Goal: Task Accomplishment & Management: Complete application form

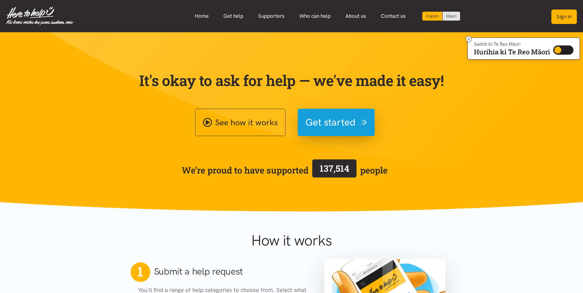
click at [567, 16] on button "Sign in" at bounding box center [565, 17] width 26 height 14
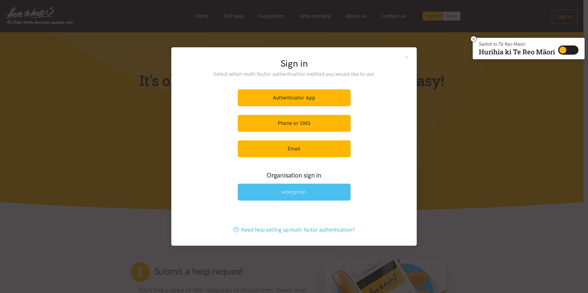
click at [297, 191] on img at bounding box center [293, 192] width 25 height 5
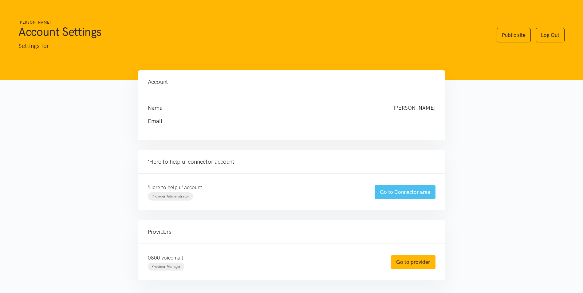
click at [421, 192] on link "Go to Connector area" at bounding box center [405, 192] width 61 height 14
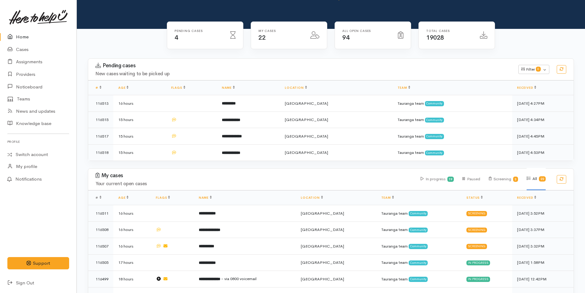
scroll to position [123, 0]
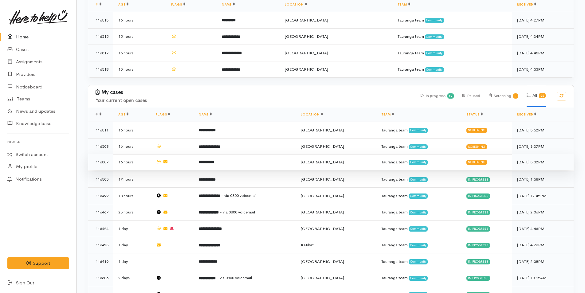
click at [236, 160] on td "**********" at bounding box center [245, 162] width 102 height 17
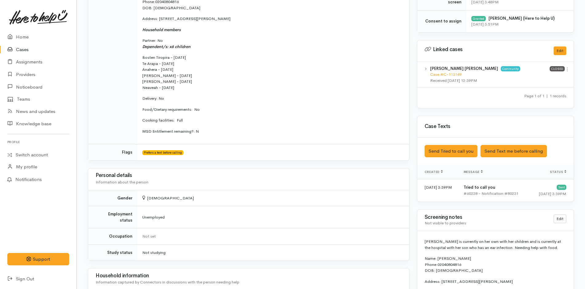
scroll to position [307, 0]
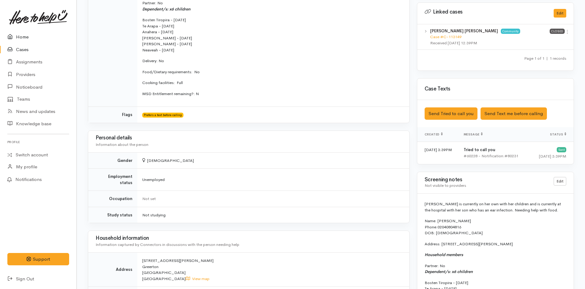
click at [25, 36] on link "Home" at bounding box center [38, 37] width 77 height 13
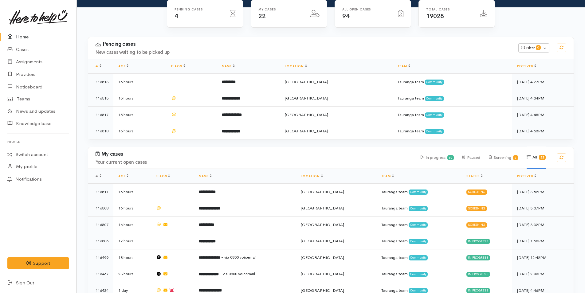
scroll to position [61, 0]
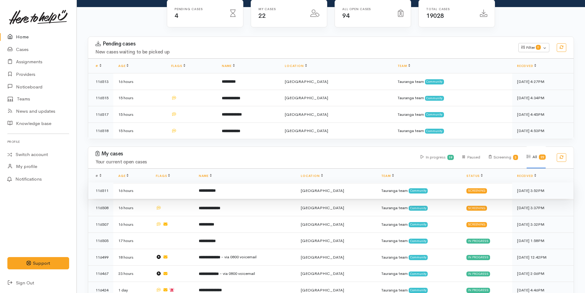
click at [230, 188] on td "**********" at bounding box center [245, 191] width 102 height 17
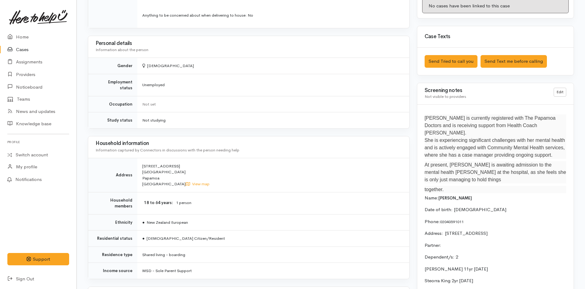
scroll to position [369, 0]
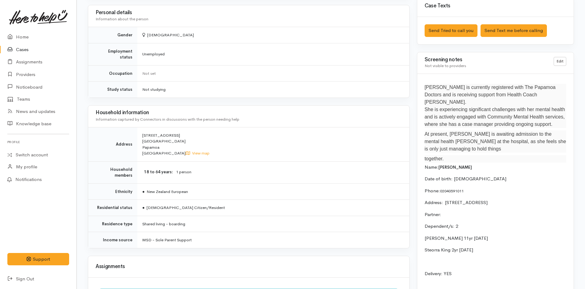
click at [474, 211] on p "Partner:" at bounding box center [496, 214] width 142 height 7
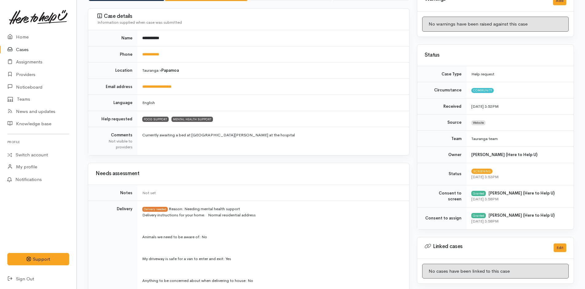
scroll to position [0, 0]
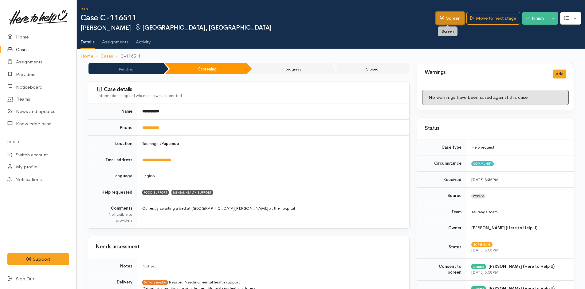
click at [457, 22] on link "Screen" at bounding box center [450, 18] width 29 height 13
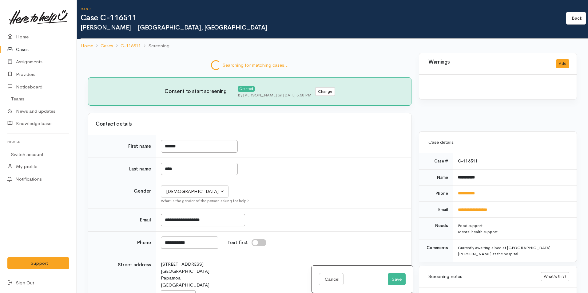
select select "4"
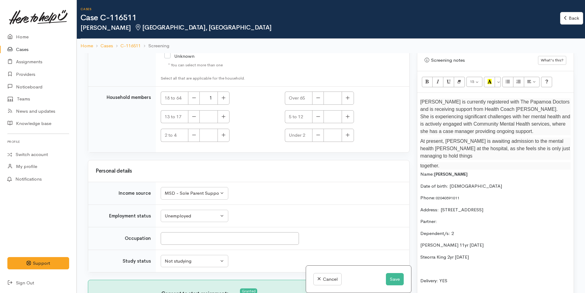
scroll to position [400, 0]
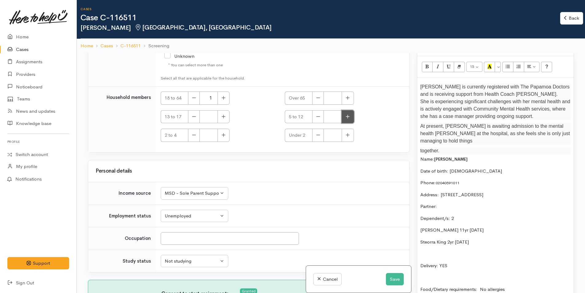
click at [348, 117] on button "button" at bounding box center [348, 116] width 12 height 13
type input "1"
click at [225, 137] on icon "button" at bounding box center [224, 135] width 4 height 5
type input "1"
click at [449, 203] on p "Partner:" at bounding box center [496, 206] width 150 height 7
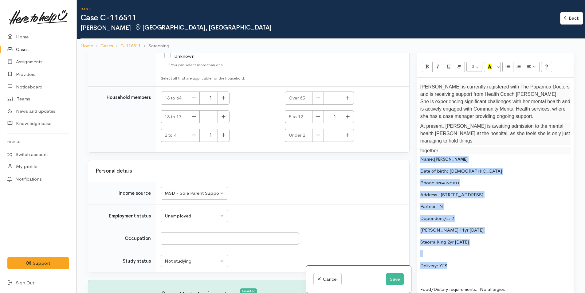
drag, startPoint x: 460, startPoint y: 259, endPoint x: 418, endPoint y: 153, distance: 114.3
click at [418, 153] on div "Jackie is currently registered with The Papamoa Doctors and is receiving suppor…" at bounding box center [496, 234] width 157 height 313
copy div "Name: Jackie King Date of birth: 15/10/1994 Phone:  02040591011 Address:  17 Co…"
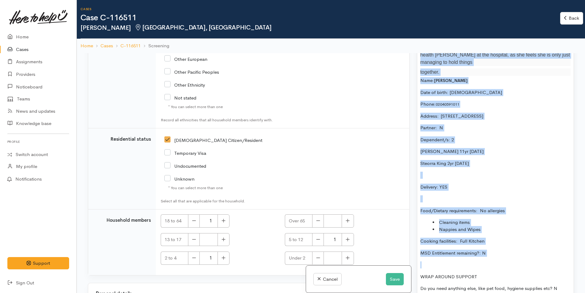
scroll to position [450, 0]
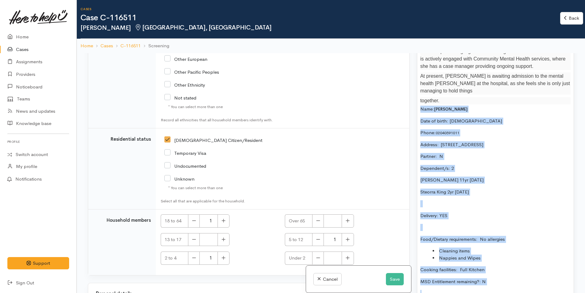
drag, startPoint x: 494, startPoint y: 205, endPoint x: 415, endPoint y: 100, distance: 131.5
click at [415, 100] on div "Warnings Add No warnings have been raised against this case Add Warning Title ●…" at bounding box center [496, 199] width 165 height 293
copy div "Name: Jackie King Date of birth: 15/10/1994 Phone:  02040591011 Address:  17 Co…"
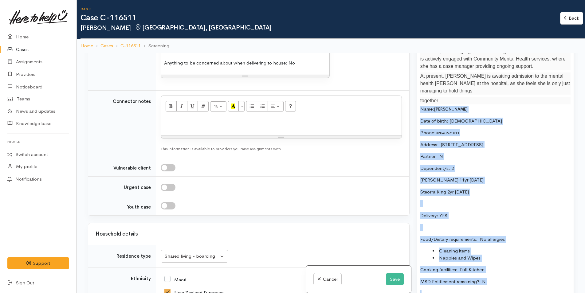
scroll to position [535, 0]
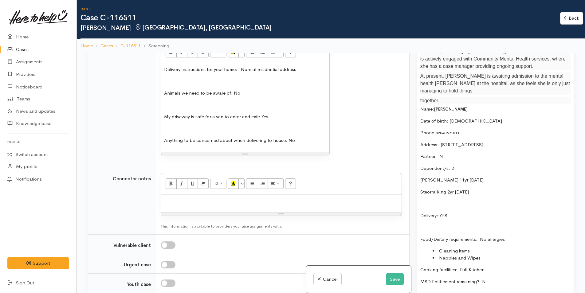
click at [214, 210] on div at bounding box center [281, 204] width 241 height 18
paste div
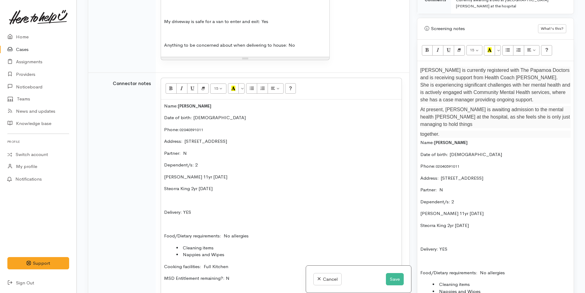
scroll to position [358, 0]
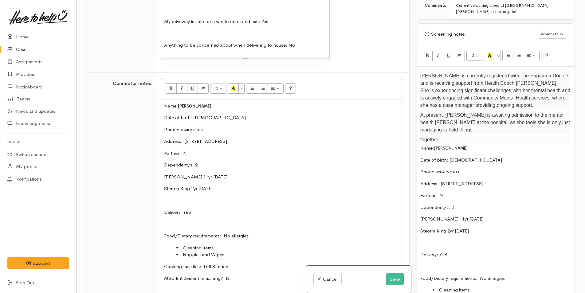
click at [421, 75] on p "Jackie is currently registered with The Papamoa Doctors and is receiving suppor…" at bounding box center [496, 90] width 150 height 37
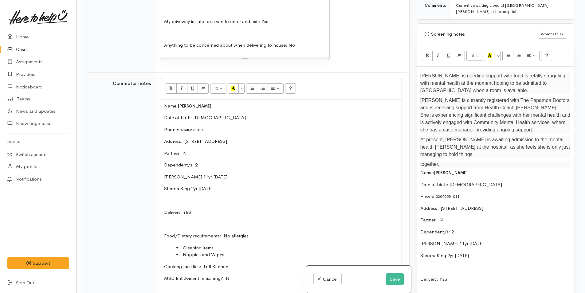
click at [509, 78] on p "Jackie is needing support with food is retally struggling with mental health at…" at bounding box center [496, 83] width 150 height 22
click at [487, 93] on p "Jackie is needing support with food is really struggling with mental health at …" at bounding box center [496, 83] width 150 height 22
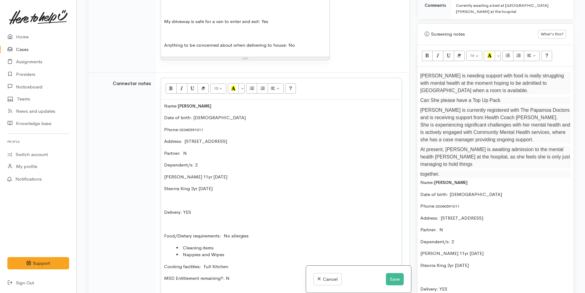
drag, startPoint x: 501, startPoint y: 99, endPoint x: 498, endPoint y: 100, distance: 3.2
click at [498, 100] on p "Can She please have a Top Up Pack" at bounding box center [496, 100] width 150 height 7
click at [434, 101] on p "Can She please have a Top Up Pack" at bounding box center [496, 100] width 150 height 7
drag, startPoint x: 497, startPoint y: 101, endPoint x: 470, endPoint y: 101, distance: 26.8
click at [470, 101] on p "Can she please have a Top Up Pack" at bounding box center [496, 100] width 150 height 7
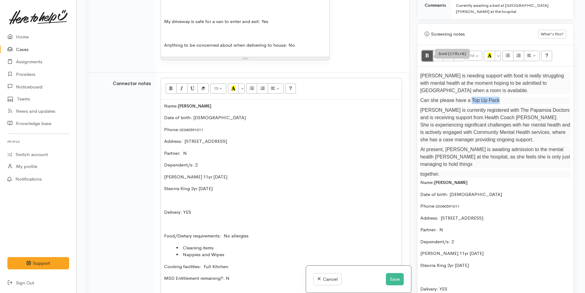
click at [428, 55] on icon "Bold (CTRL+B)" at bounding box center [428, 55] width 4 height 5
click at [502, 191] on p "Date of birth: 15/10/1994" at bounding box center [496, 194] width 150 height 7
click at [453, 171] on p "together." at bounding box center [496, 174] width 150 height 7
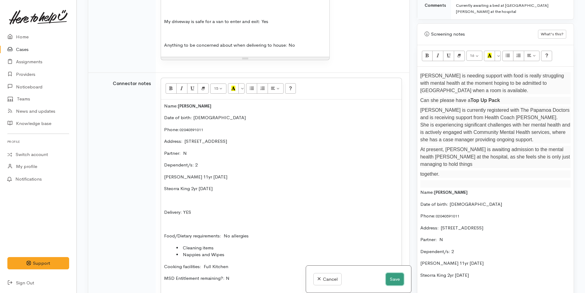
click at [397, 281] on button "Save" at bounding box center [395, 279] width 18 height 13
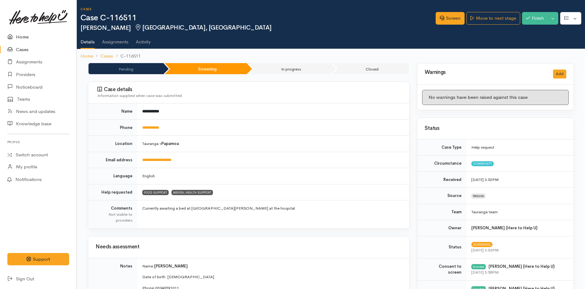
click at [24, 37] on link "Home" at bounding box center [38, 37] width 77 height 13
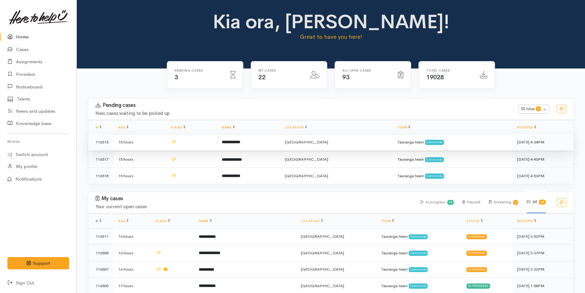
click at [240, 141] on b "**********" at bounding box center [231, 142] width 18 height 4
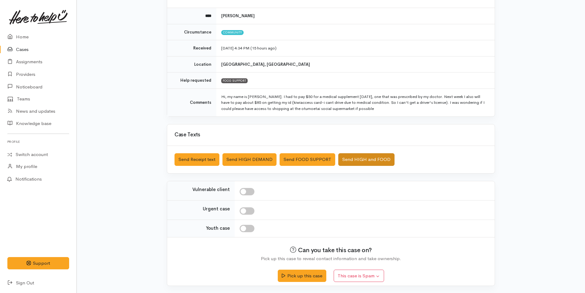
scroll to position [68, 0]
click at [309, 273] on button "Pick up this case" at bounding box center [302, 275] width 48 height 13
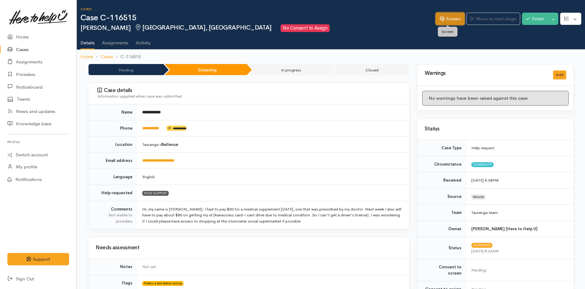
click at [446, 15] on link "Screen" at bounding box center [450, 19] width 29 height 13
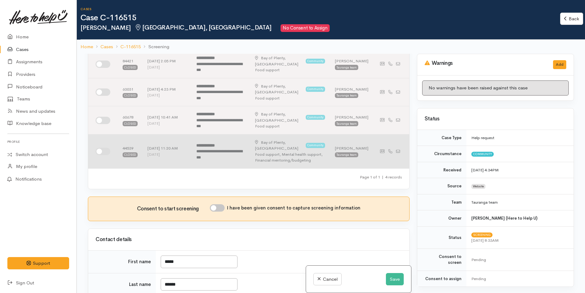
scroll to position [123, 0]
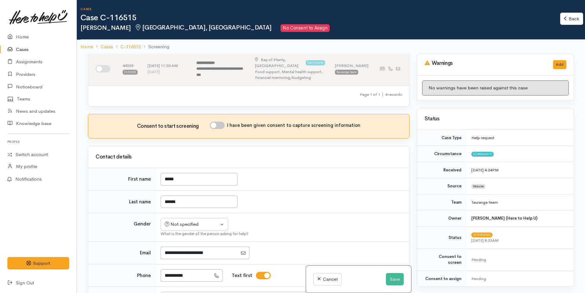
click at [221, 122] on input "I have been given consent to capture screening information" at bounding box center [217, 125] width 15 height 7
checkbox input "true"
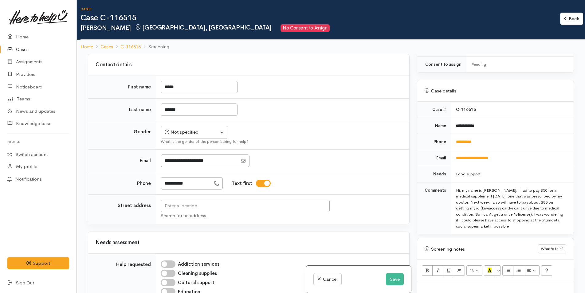
scroll to position [246, 0]
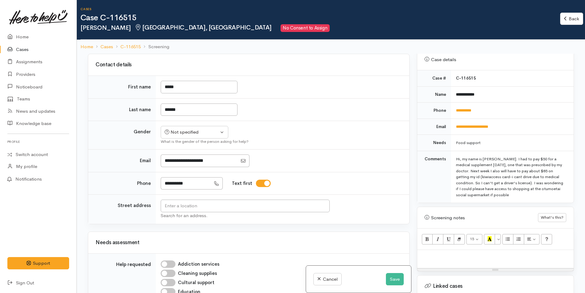
click at [448, 253] on p at bounding box center [496, 256] width 150 height 7
paste div
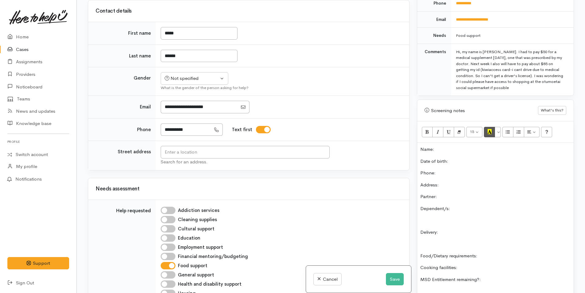
scroll to position [238, 0]
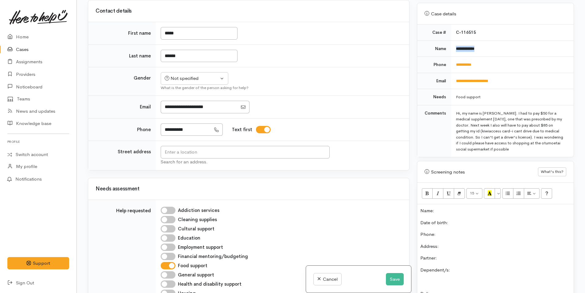
drag, startPoint x: 495, startPoint y: 41, endPoint x: 456, endPoint y: 46, distance: 39.4
click at [456, 46] on td "**********" at bounding box center [512, 49] width 123 height 16
copy b "**********"
click at [443, 208] on p "Name:" at bounding box center [496, 211] width 150 height 7
drag, startPoint x: 484, startPoint y: 57, endPoint x: 455, endPoint y: 54, distance: 29.3
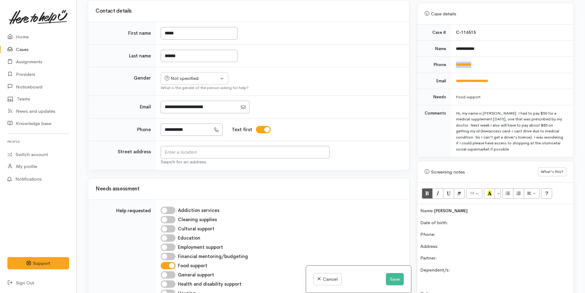
click at [453, 57] on td "**********" at bounding box center [512, 65] width 123 height 16
copy link "**********"
click at [475, 220] on p "Date of birth:" at bounding box center [496, 223] width 150 height 7
click at [470, 231] on p "Phone:" at bounding box center [496, 234] width 150 height 7
click at [393, 280] on button "Save" at bounding box center [395, 279] width 18 height 13
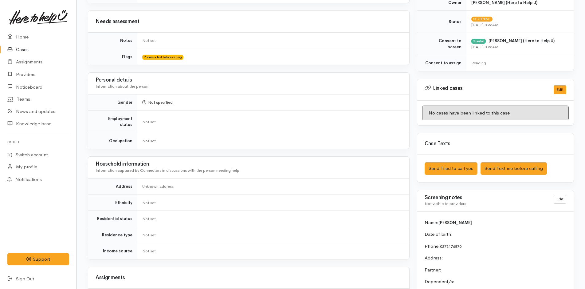
scroll to position [154, 0]
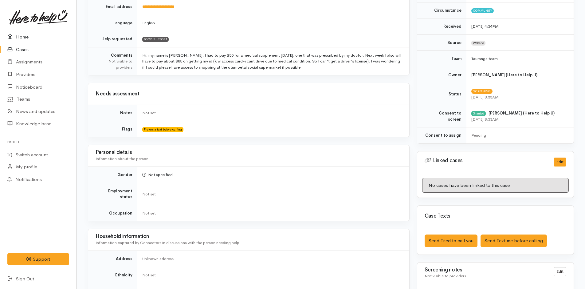
click at [26, 38] on link "Home" at bounding box center [38, 37] width 77 height 13
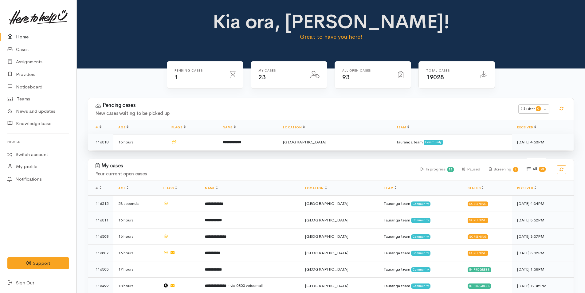
click at [241, 141] on b "**********" at bounding box center [232, 142] width 18 height 4
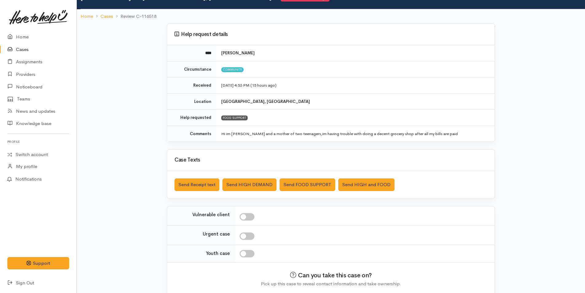
scroll to position [56, 0]
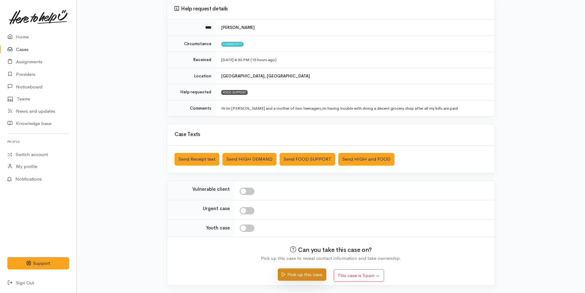
click at [308, 276] on button "Pick up this case" at bounding box center [302, 275] width 48 height 13
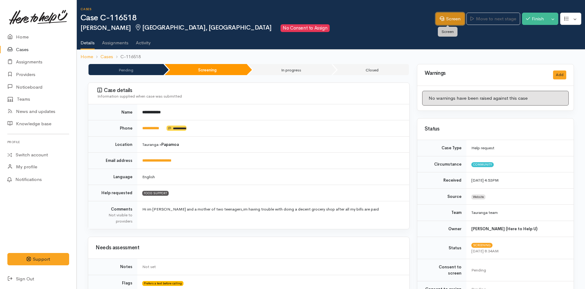
click at [455, 19] on link "Screen" at bounding box center [450, 19] width 29 height 13
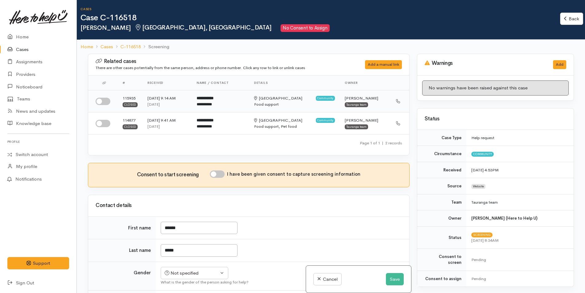
click at [103, 101] on input "checkbox" at bounding box center [103, 101] width 15 height 7
checkbox input "true"
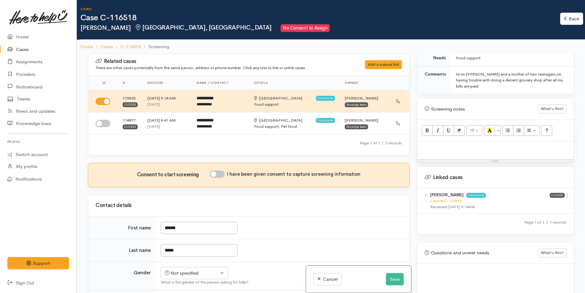
scroll to position [334, 0]
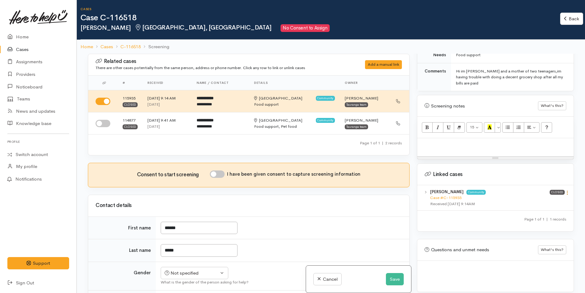
click at [565, 190] on icon at bounding box center [567, 192] width 5 height 5
click at [542, 200] on link "View case" at bounding box center [545, 205] width 49 height 10
click at [220, 172] on input "I have been given consent to capture screening information" at bounding box center [217, 174] width 15 height 7
checkbox input "true"
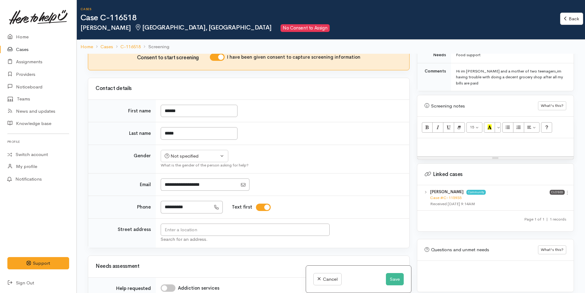
scroll to position [123, 0]
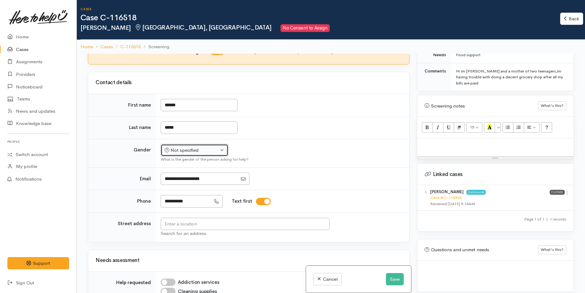
click at [195, 155] on button "Not specified" at bounding box center [195, 150] width 68 height 13
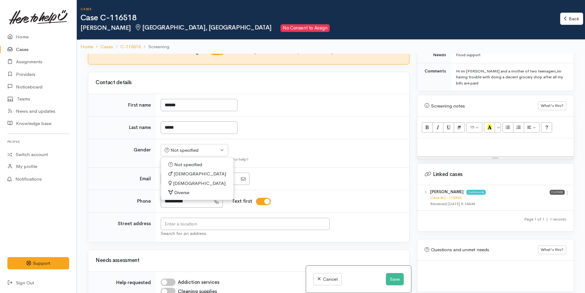
click at [183, 183] on span "[DEMOGRAPHIC_DATA]" at bounding box center [199, 183] width 53 height 7
select select "[DEMOGRAPHIC_DATA]"
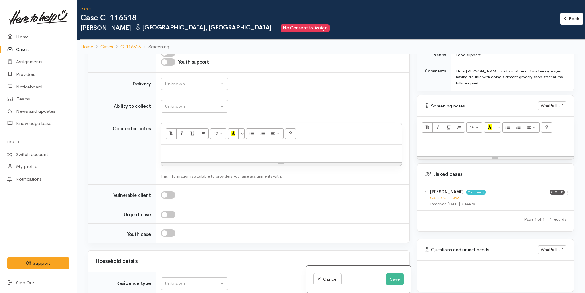
scroll to position [523, 0]
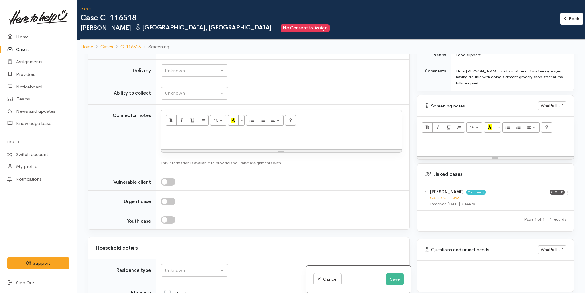
click at [479, 141] on p at bounding box center [496, 144] width 150 height 7
paste div
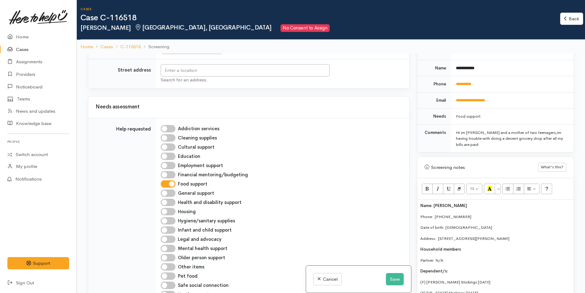
scroll to position [365, 0]
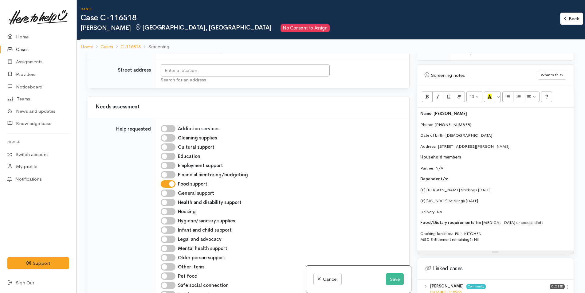
drag, startPoint x: 553, startPoint y: 139, endPoint x: 438, endPoint y: 140, distance: 114.1
click at [438, 144] on p "Address: [STREET_ADDRESS][PERSON_NAME]" at bounding box center [496, 147] width 150 height 6
copy p "8 Dickson Road, Papamoa Beach, Papamoa, New Zealand"
click at [234, 71] on input "text" at bounding box center [245, 70] width 169 height 13
paste input "8 Dickson Road, Papamoa Beach, Papamoa, New Zealand"
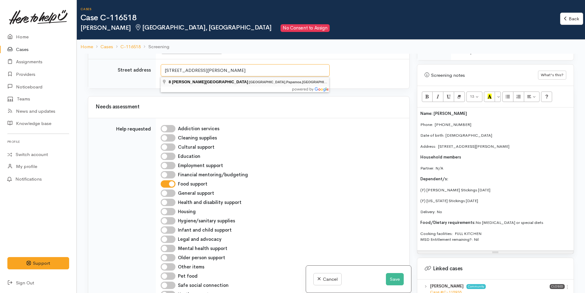
type input "8 Dickson Road, Papamoa Beach, Papamoa, New Zealand"
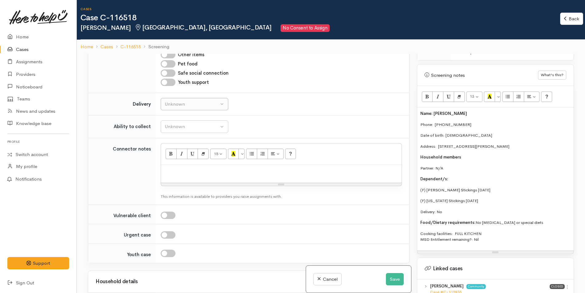
scroll to position [492, 0]
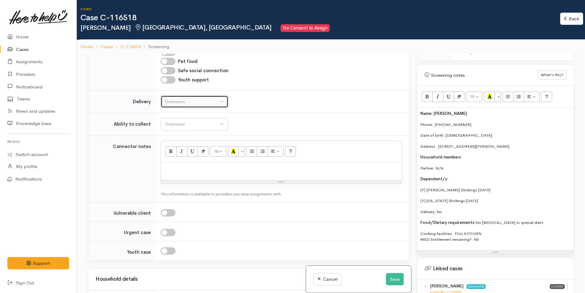
click at [184, 104] on div "Unknown" at bounding box center [192, 101] width 54 height 7
click at [176, 159] on link "No" at bounding box center [194, 160] width 67 height 10
select select "1"
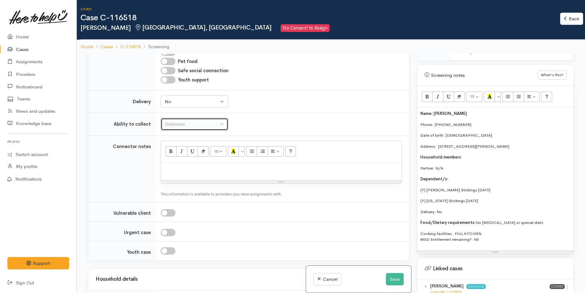
click at [184, 125] on div "Unknown" at bounding box center [192, 124] width 54 height 7
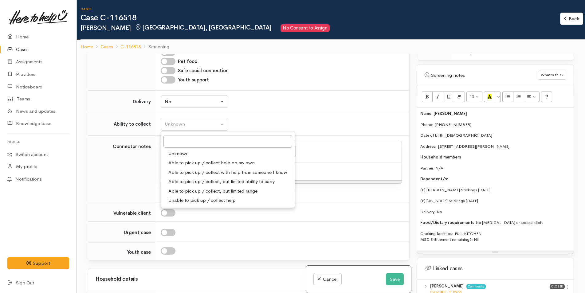
click at [189, 161] on span "Able to pick up / collect help on my own" at bounding box center [211, 163] width 86 height 7
select select "2"
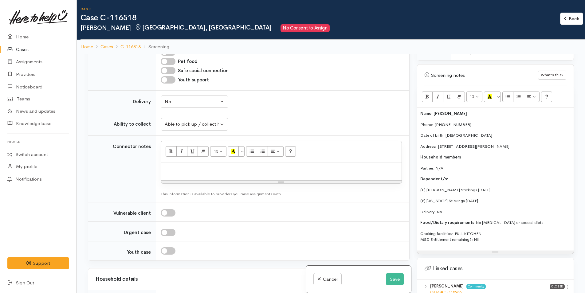
drag, startPoint x: 446, startPoint y: 205, endPoint x: 414, endPoint y: 109, distance: 101.6
click at [414, 109] on div "Warnings Add No warnings have been raised against this case Add Warning Title ●…" at bounding box center [496, 200] width 165 height 293
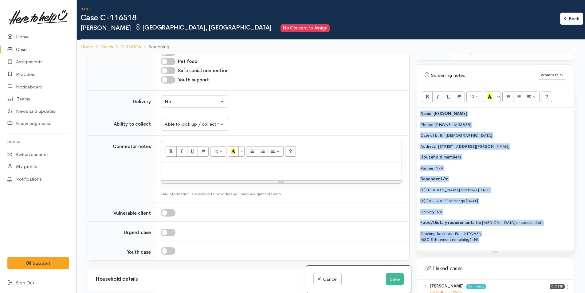
drag, startPoint x: 493, startPoint y: 235, endPoint x: 417, endPoint y: 97, distance: 157.4
click at [417, 97] on div "Warnings Add No warnings have been raised against this case Add Warning Title ●…" at bounding box center [496, 200] width 165 height 293
copy div "Name: Bobby White Phone:  0211487330 Date of birth: 24/09/1974 Address: 8 Dicks…"
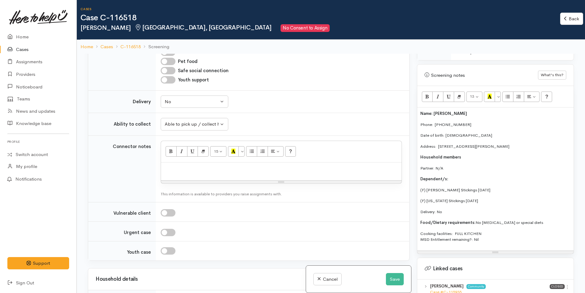
drag, startPoint x: 298, startPoint y: 176, endPoint x: 299, endPoint y: 172, distance: 3.8
click at [298, 173] on div at bounding box center [281, 172] width 241 height 18
paste div
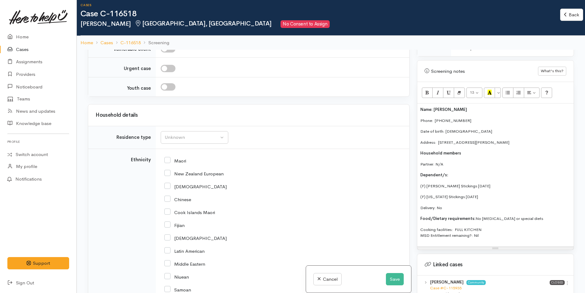
scroll to position [830, 0]
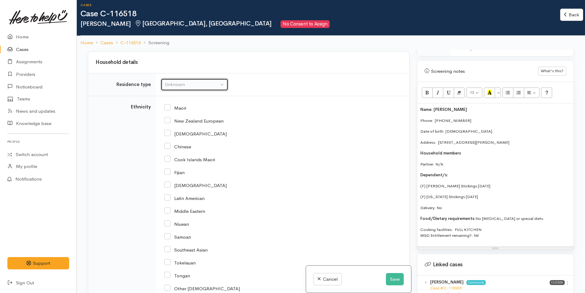
click at [191, 88] on div "Unknown" at bounding box center [192, 84] width 54 height 7
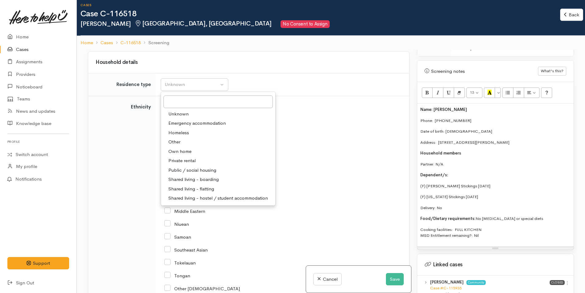
click at [191, 159] on span "Private rental" at bounding box center [181, 160] width 27 height 7
select select "2"
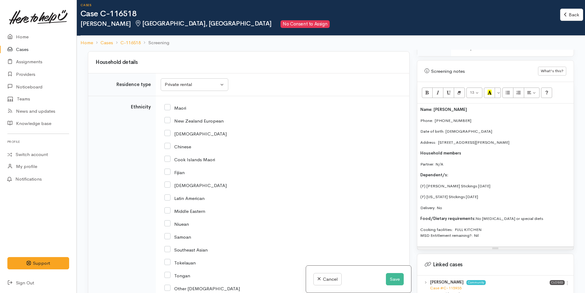
click at [169, 108] on input "Maori" at bounding box center [176, 108] width 22 height 6
checkbox input "true"
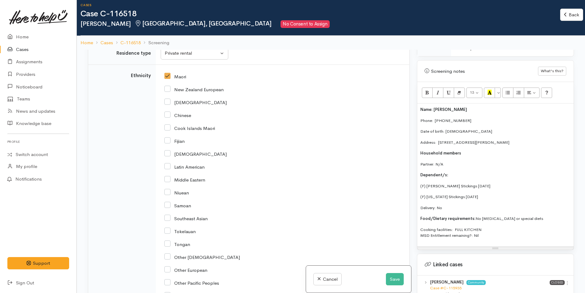
scroll to position [861, 0]
click at [167, 90] on input "New Zealand European" at bounding box center [194, 90] width 59 height 6
checkbox input "true"
click at [166, 73] on icon at bounding box center [168, 76] width 6 height 6
click at [169, 78] on input "Maori" at bounding box center [176, 77] width 22 height 6
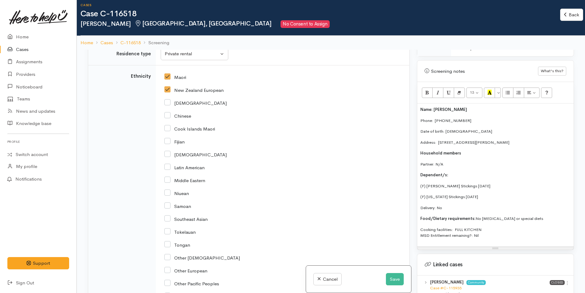
checkbox input "false"
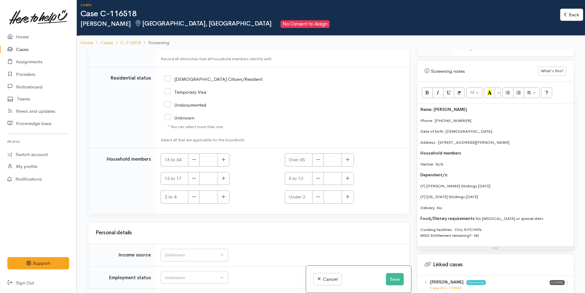
scroll to position [1137, 0]
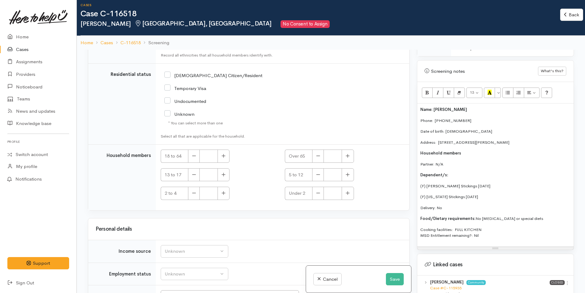
click at [166, 75] on input "NZ Citizen/Resident" at bounding box center [214, 75] width 98 height 6
checkbox input "true"
click at [223, 157] on icon "button" at bounding box center [224, 156] width 4 height 5
type input "1"
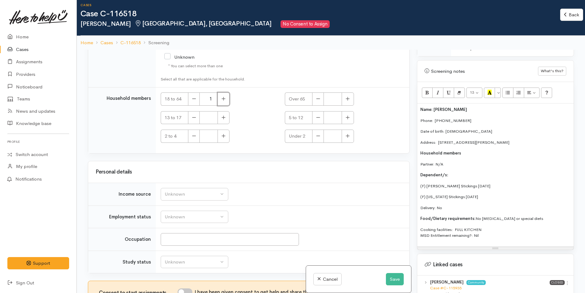
scroll to position [1195, 0]
click at [201, 194] on div "Unknown" at bounding box center [192, 193] width 54 height 7
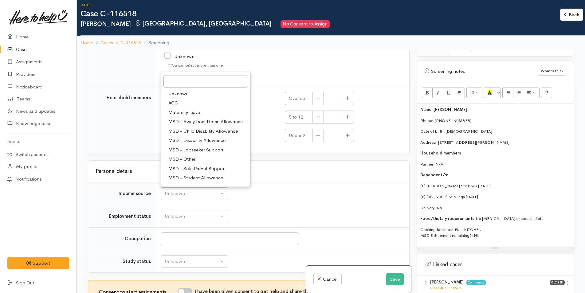
click at [202, 169] on span "MSD - Sole Parent Support" at bounding box center [196, 168] width 57 height 7
select select "7"
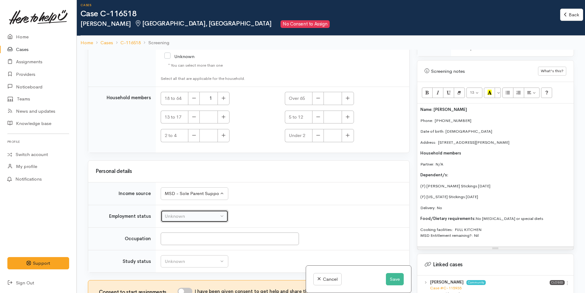
click at [197, 216] on div "Unknown" at bounding box center [192, 216] width 54 height 7
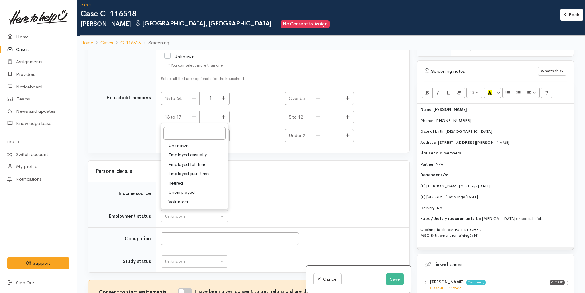
click at [188, 191] on span "Unemployed" at bounding box center [181, 192] width 26 height 7
select select "1"
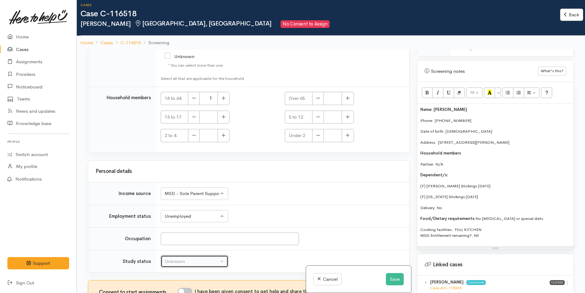
click at [192, 263] on div "Unknown" at bounding box center [192, 261] width 54 height 7
click at [190, 227] on span "Not studying" at bounding box center [181, 228] width 27 height 7
select select "1"
click at [190, 289] on input "I have been given consent to get help and share this information with appropria…" at bounding box center [185, 291] width 15 height 7
checkbox input "true"
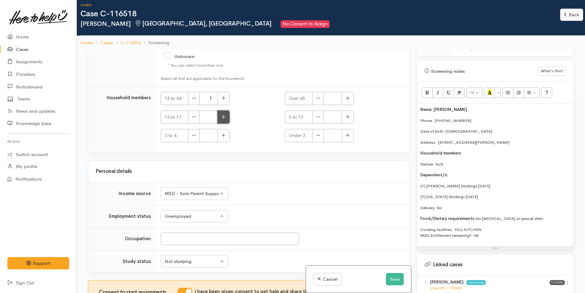
click at [224, 117] on icon "button" at bounding box center [224, 117] width 4 height 4
click at [222, 117] on icon "button" at bounding box center [224, 117] width 4 height 5
type input "2"
click at [392, 280] on button "Save" at bounding box center [395, 279] width 18 height 13
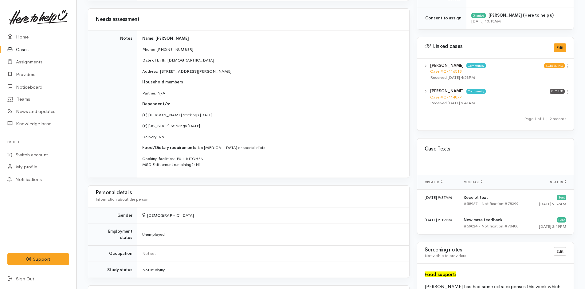
scroll to position [308, 0]
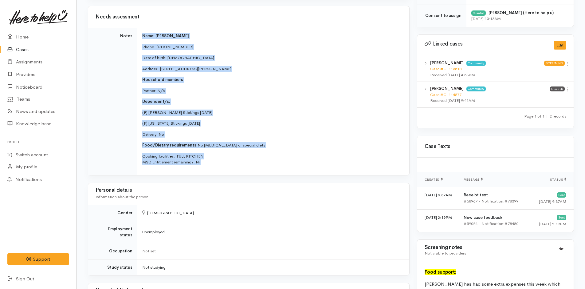
drag, startPoint x: 214, startPoint y: 167, endPoint x: 141, endPoint y: 36, distance: 149.6
click at [141, 36] on td "Name: [PERSON_NAME] Phone:  [PHONE_NUMBER] Date of birth: [DEMOGRAPHIC_DATA] Ad…" at bounding box center [273, 101] width 272 height 147
copy td "Name: Bobby White Phone:  0211487330 Date of birth: 24/09/1974 Address: 8 Dicks…"
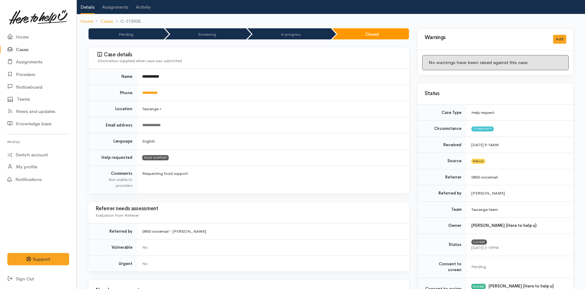
scroll to position [0, 0]
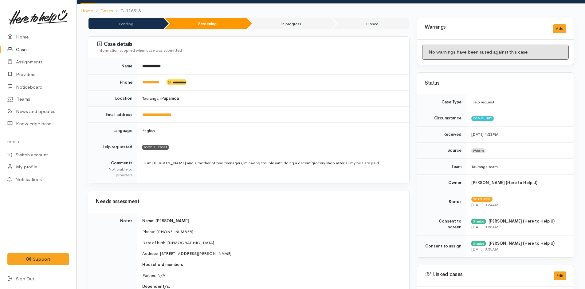
scroll to position [154, 0]
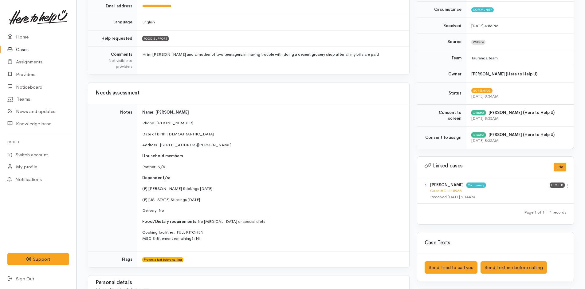
drag, startPoint x: 174, startPoint y: 212, endPoint x: 133, endPoint y: 115, distance: 104.6
click at [133, 115] on tr "Notes Name: [PERSON_NAME] Phone:  [PHONE_NUMBER] Date of birth: [DEMOGRAPHIC_DA…" at bounding box center [248, 177] width 321 height 147
copy tr "Name: [PERSON_NAME] Phone:  [PHONE_NUMBER] Date of birth: [DEMOGRAPHIC_DATA] Ad…"
click at [23, 37] on link "Home" at bounding box center [38, 37] width 77 height 13
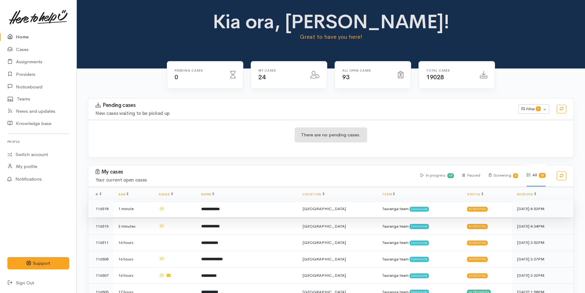
click at [292, 206] on td "**********" at bounding box center [246, 209] width 101 height 17
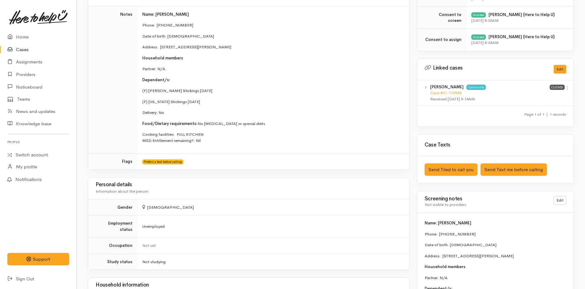
scroll to position [277, 0]
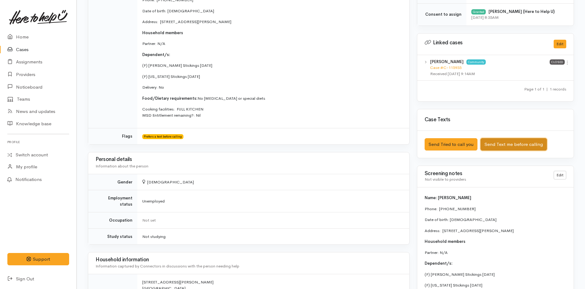
click at [504, 141] on button "Send Text me before calling" at bounding box center [514, 144] width 66 height 13
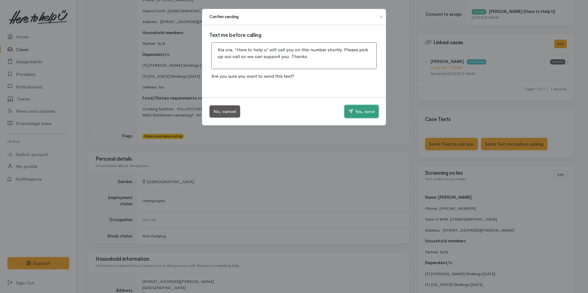
click at [357, 110] on button "Yes, send" at bounding box center [361, 111] width 34 height 13
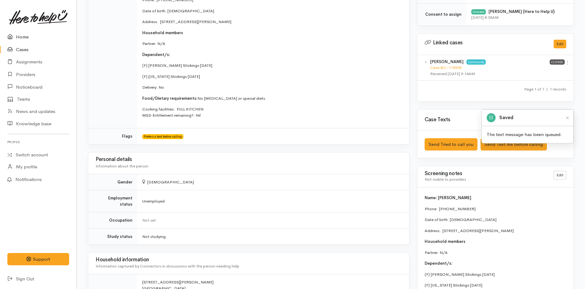
click at [20, 31] on link "Home" at bounding box center [38, 37] width 77 height 13
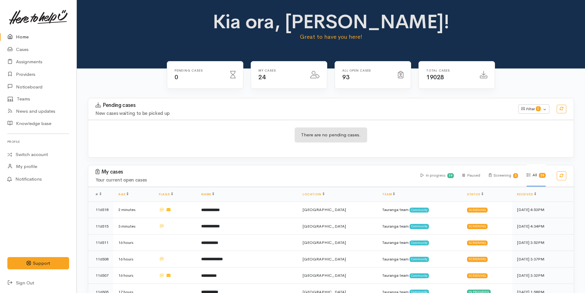
click at [19, 36] on link "Home" at bounding box center [38, 37] width 77 height 13
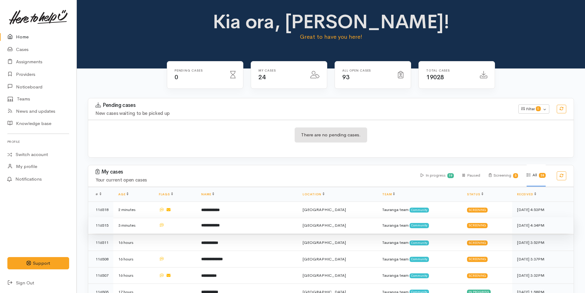
drag, startPoint x: 248, startPoint y: 229, endPoint x: 252, endPoint y: 226, distance: 4.9
click at [249, 228] on td "**********" at bounding box center [246, 225] width 101 height 17
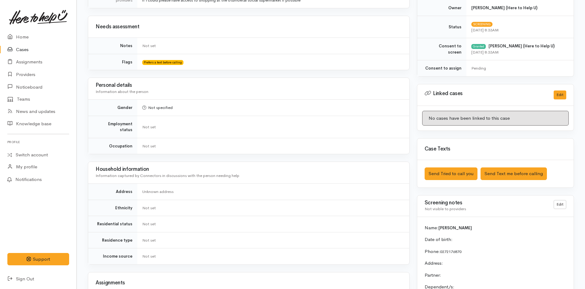
scroll to position [277, 0]
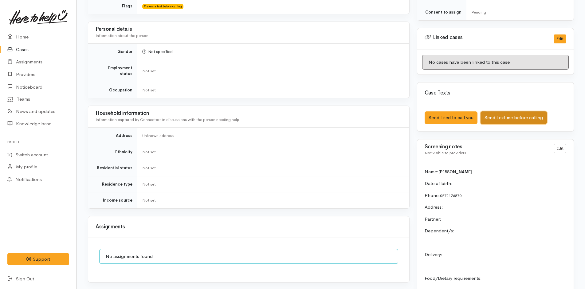
click at [503, 117] on button "Send Text me before calling" at bounding box center [514, 117] width 66 height 13
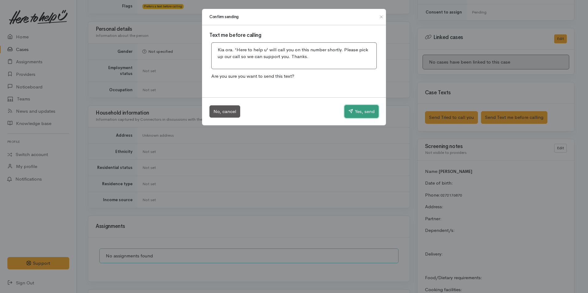
click at [357, 111] on button "Yes, send" at bounding box center [361, 111] width 34 height 13
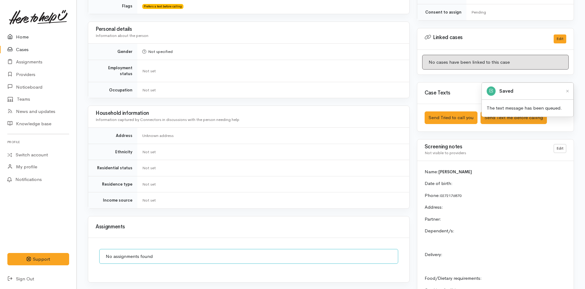
click at [21, 32] on link "Home" at bounding box center [38, 37] width 77 height 13
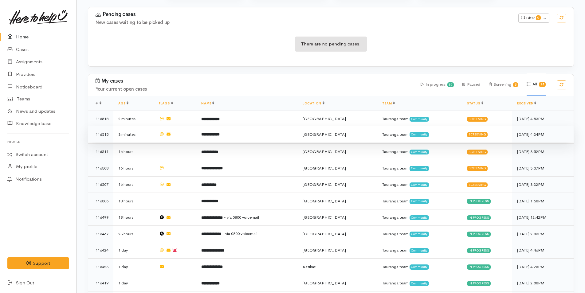
scroll to position [92, 0]
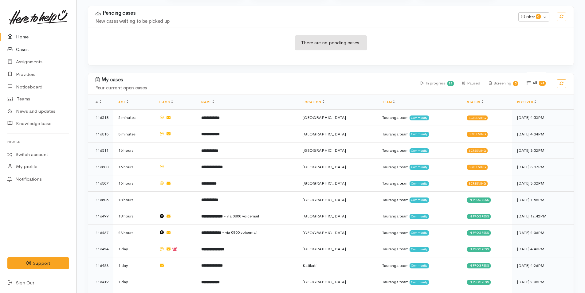
click at [22, 47] on link "Cases" at bounding box center [38, 49] width 77 height 13
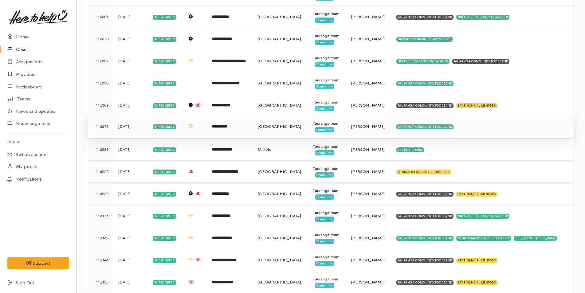
scroll to position [246, 0]
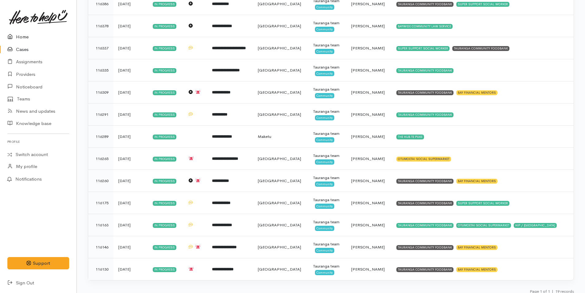
click at [19, 34] on link "Home" at bounding box center [38, 37] width 77 height 13
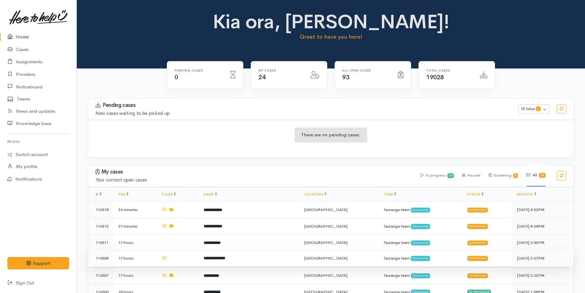
scroll to position [92, 0]
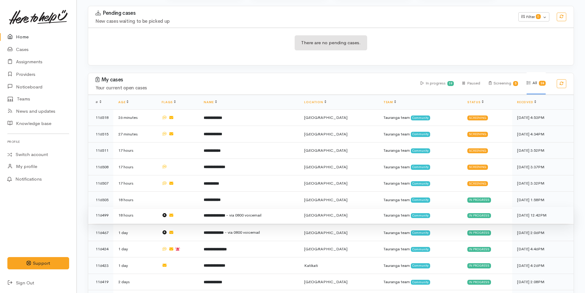
click at [249, 213] on span "- via 0800 voicemail" at bounding box center [243, 215] width 35 height 5
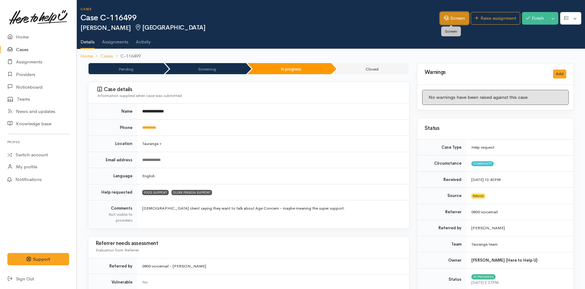
click at [450, 20] on link "Screen" at bounding box center [454, 18] width 29 height 13
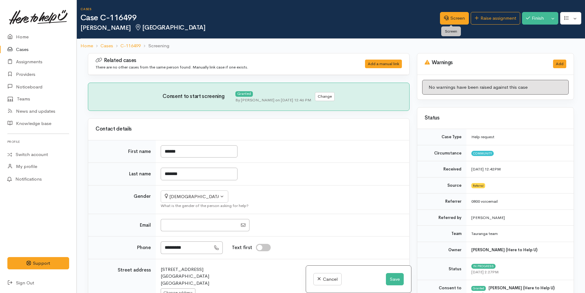
select select "6"
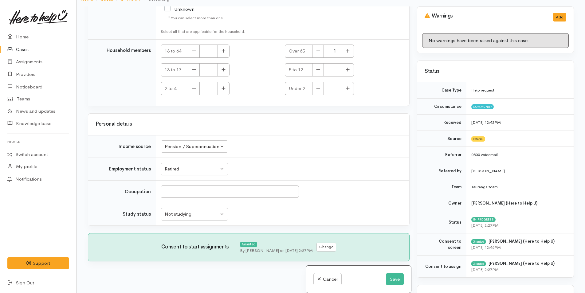
scroll to position [53, 0]
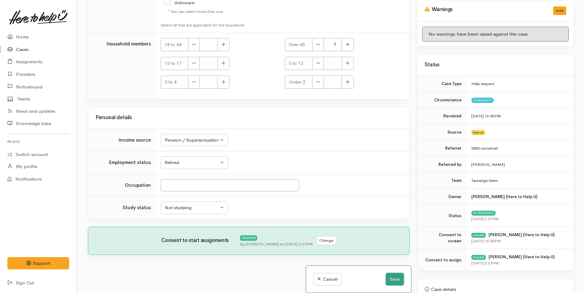
click at [394, 279] on button "Save" at bounding box center [395, 279] width 18 height 13
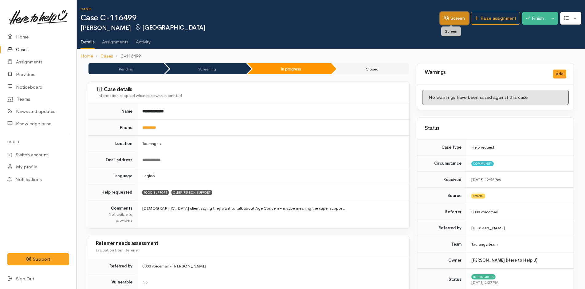
click at [451, 17] on link "Screen" at bounding box center [454, 18] width 29 height 13
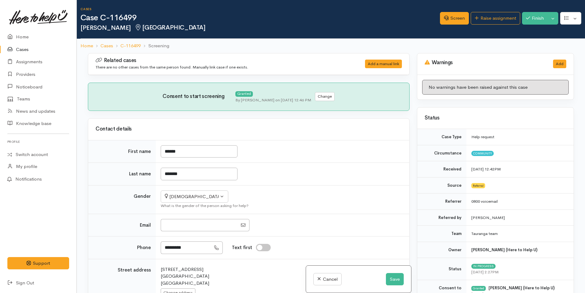
select select "6"
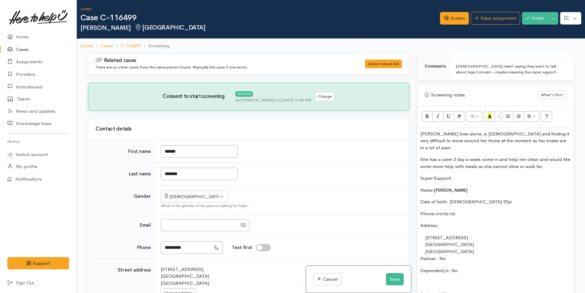
scroll to position [369, 0]
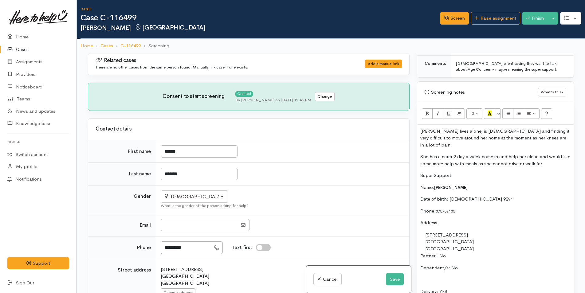
click at [419, 128] on div "Dorrie lives alone, is 92yr old and finding it very difficult to move around he…" at bounding box center [496, 261] width 157 height 273
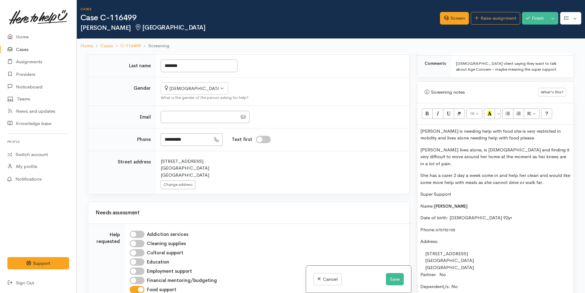
scroll to position [154, 0]
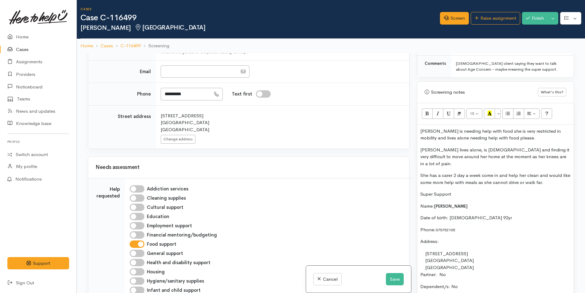
click at [525, 138] on p "Dorries is needing help with food she is very restricted in mobility and lives …" at bounding box center [496, 135] width 150 height 14
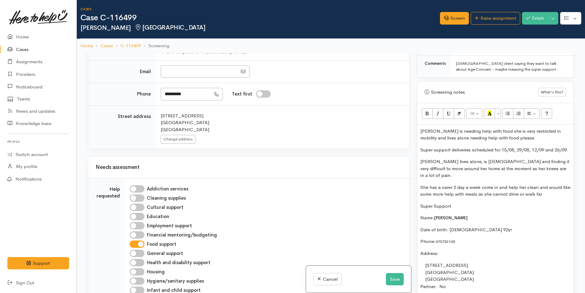
drag, startPoint x: 445, startPoint y: 157, endPoint x: 407, endPoint y: 126, distance: 48.8
click at [407, 126] on div "Related cases There are no other cases from the same person found. Manually lin…" at bounding box center [331, 199] width 494 height 293
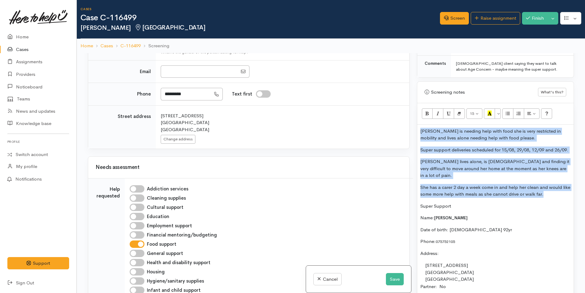
drag, startPoint x: 561, startPoint y: 195, endPoint x: 416, endPoint y: 131, distance: 158.8
click at [416, 131] on div "Warnings Add No warnings have been raised against this case Add Warning Title ●…" at bounding box center [496, 199] width 165 height 293
copy div "Dorries is needing help with food she is very restricted in mobility and lives …"
click at [502, 19] on link "Raise assignment" at bounding box center [496, 18] width 50 height 13
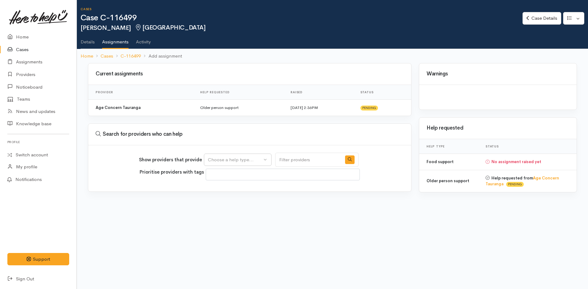
select select
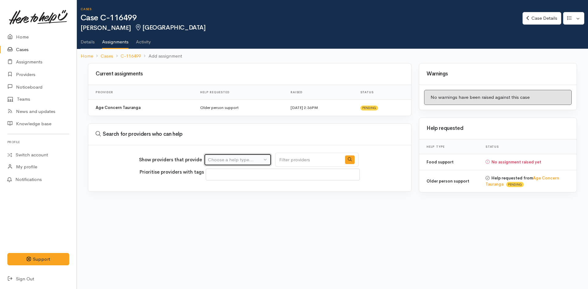
click at [235, 159] on div "Choose a help type..." at bounding box center [235, 159] width 54 height 7
click at [239, 189] on span "Food support" at bounding box center [226, 188] width 29 height 7
select select "3"
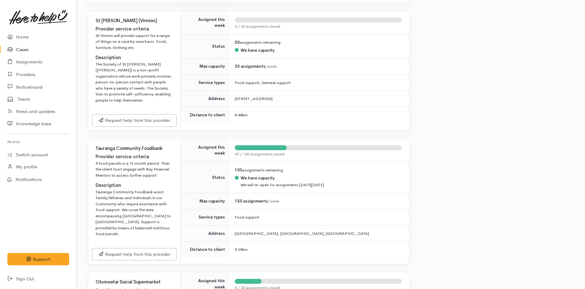
scroll to position [892, 0]
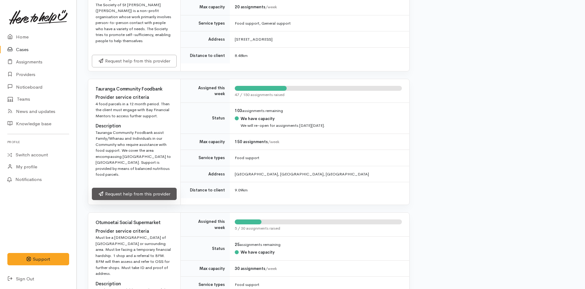
click at [154, 195] on link "Request help from this provider" at bounding box center [134, 194] width 85 height 13
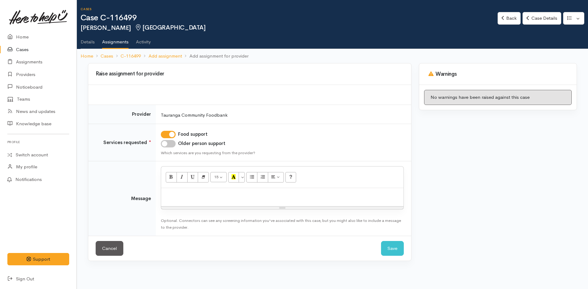
click at [208, 200] on div at bounding box center [282, 197] width 242 height 18
paste div
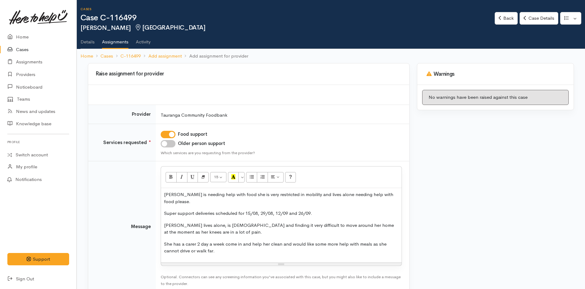
click at [162, 194] on div "[PERSON_NAME] is needing help with food she is very restricted in mobility and …" at bounding box center [281, 225] width 241 height 74
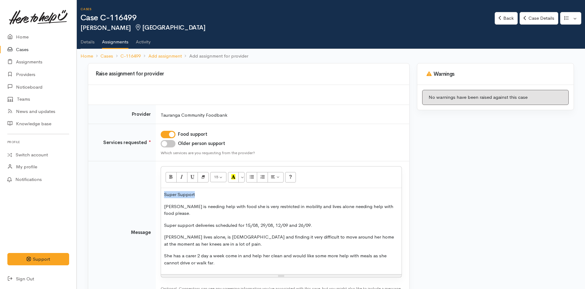
drag, startPoint x: 206, startPoint y: 193, endPoint x: 165, endPoint y: 194, distance: 41.5
click at [165, 194] on p "Super Support" at bounding box center [281, 194] width 235 height 7
click at [171, 178] on icon "Bold (CTRL+B)" at bounding box center [171, 176] width 4 height 5
click at [179, 208] on p "Dorries is needing help with food she is very restricted in mobility and lives …" at bounding box center [281, 210] width 235 height 14
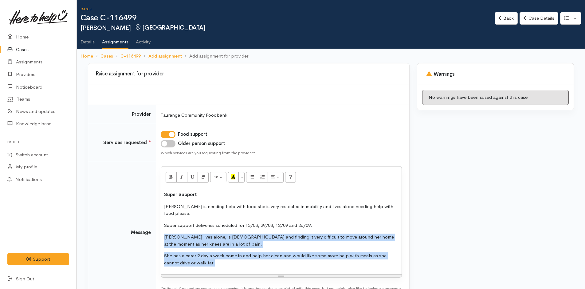
drag, startPoint x: 213, startPoint y: 259, endPoint x: 159, endPoint y: 231, distance: 60.9
click at [159, 231] on td "<p><b>Super Support</b></p><p>Dorrie is needing help with food she is very rest…" at bounding box center [283, 232] width 254 height 143
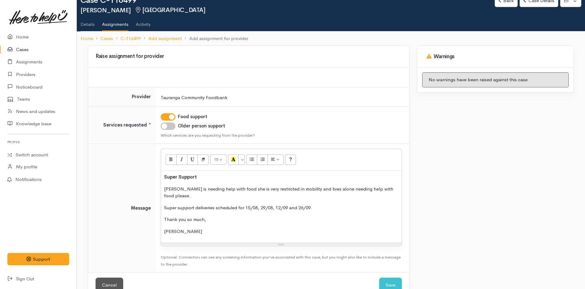
scroll to position [27, 0]
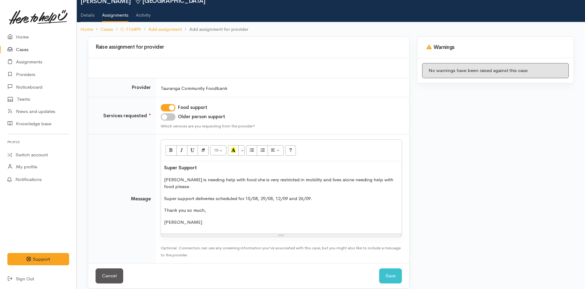
drag, startPoint x: 324, startPoint y: 192, endPoint x: 157, endPoint y: 193, distance: 167.6
click at [157, 193] on td "<p><b>Super Support</b></p><p>Dorrie is needing help with food she is very rest…" at bounding box center [283, 198] width 254 height 129
click at [392, 268] on button "Save" at bounding box center [390, 275] width 23 height 15
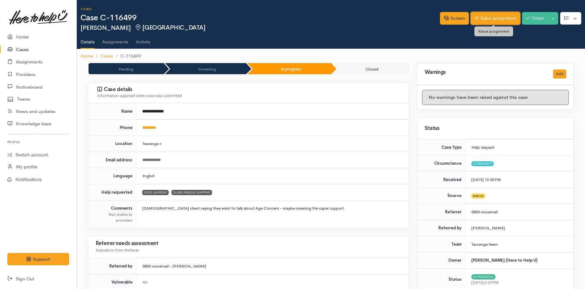
click at [493, 20] on link "Raise assignment" at bounding box center [496, 18] width 50 height 13
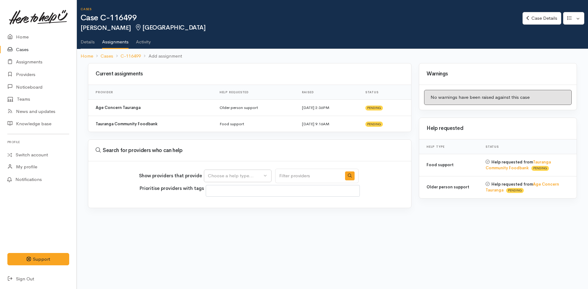
select select
click at [227, 175] on div "Choose a help type..." at bounding box center [235, 175] width 54 height 7
click at [241, 214] on span "Older person support" at bounding box center [235, 214] width 46 height 7
select select "29"
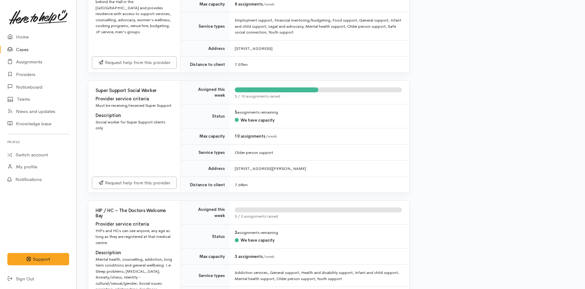
scroll to position [676, 0]
click at [145, 184] on link "Request help from this provider" at bounding box center [134, 181] width 85 height 13
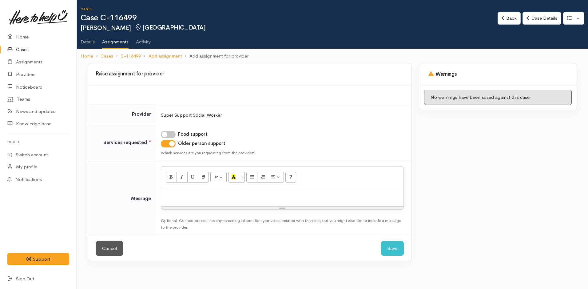
click at [193, 200] on div at bounding box center [282, 197] width 242 height 18
paste div
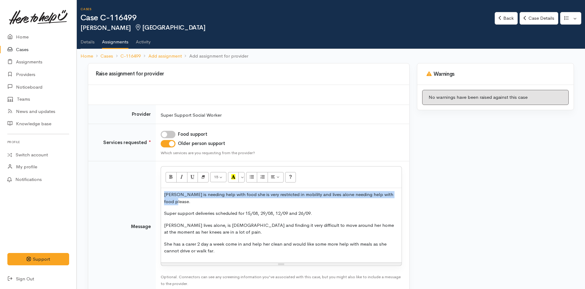
drag, startPoint x: 398, startPoint y: 194, endPoint x: 162, endPoint y: 195, distance: 235.8
click at [163, 196] on div "[PERSON_NAME] is needing help with food she is very restricted in mobility and …" at bounding box center [281, 225] width 241 height 74
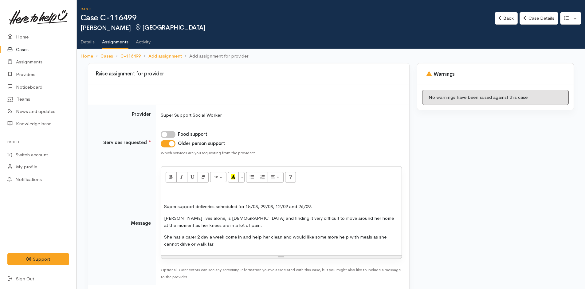
drag, startPoint x: 329, startPoint y: 206, endPoint x: 168, endPoint y: 197, distance: 160.8
click at [168, 197] on div "Super support deliveries scheduled for 15/08, 29/08, 12/09 and 26/09. [PERSON_N…" at bounding box center [281, 221] width 241 height 67
copy div "Super support deliveries scheduled for 15/08, 29/08, 12/09 and 26/09."
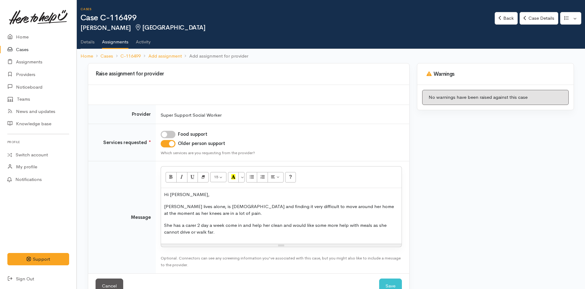
click at [226, 232] on p "She has a carer 2 day a week come in and help her clean and would like some mor…" at bounding box center [281, 229] width 235 height 14
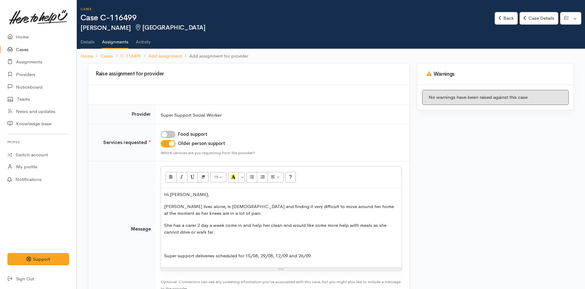
click at [187, 244] on p at bounding box center [281, 243] width 235 height 7
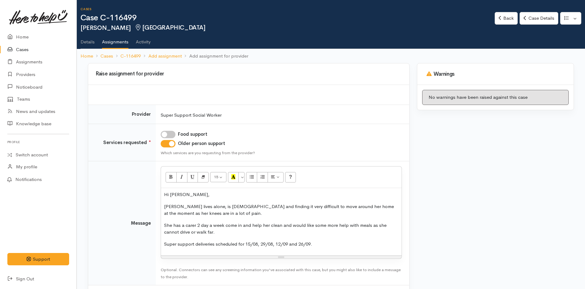
click at [325, 247] on p "Super support deliveries scheduled for 15/08, 29/08, 12/09 and 26/09." at bounding box center [281, 243] width 235 height 7
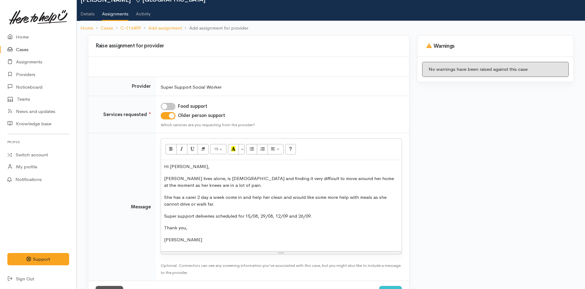
scroll to position [53, 0]
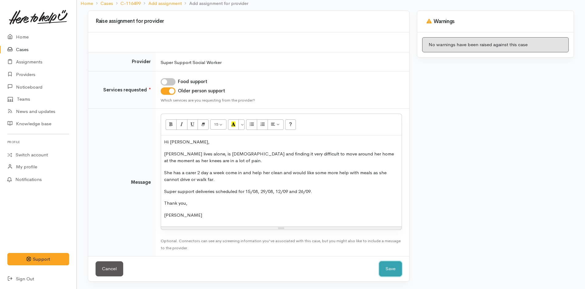
click at [393, 268] on button "Save" at bounding box center [390, 268] width 23 height 15
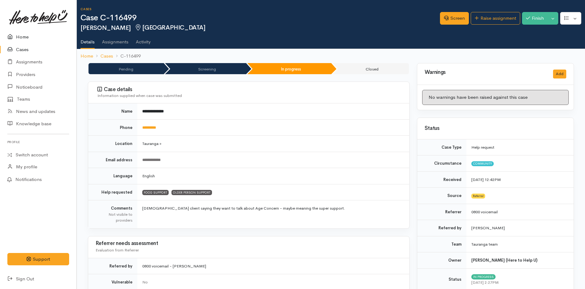
click at [24, 35] on link "Home" at bounding box center [38, 37] width 77 height 13
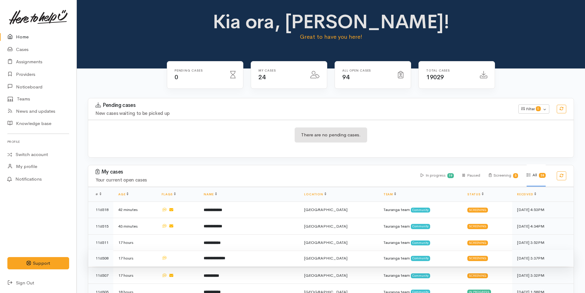
click at [225, 258] on b "**********" at bounding box center [215, 258] width 22 height 4
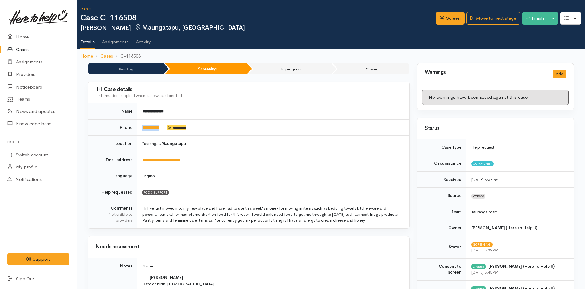
drag, startPoint x: 165, startPoint y: 127, endPoint x: 138, endPoint y: 128, distance: 27.1
click at [138, 128] on td "**********" at bounding box center [273, 127] width 272 height 16
copy link "**********"
click at [458, 16] on link "Screen" at bounding box center [450, 18] width 29 height 13
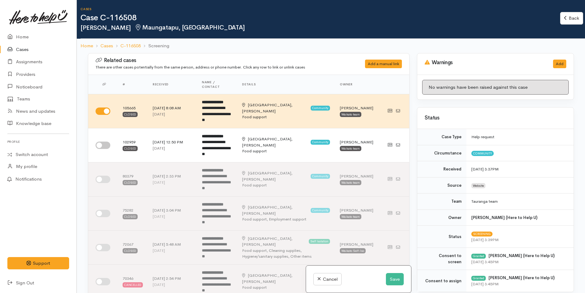
select select "2"
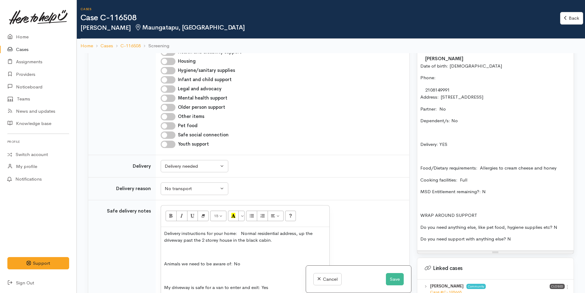
scroll to position [672, 0]
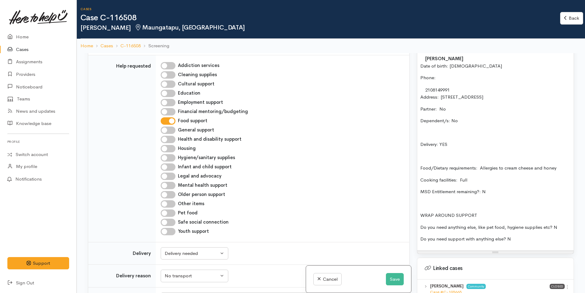
click at [169, 154] on input "Hygiene/sanitary supplies" at bounding box center [168, 157] width 15 height 7
checkbox input "true"
click at [566, 172] on p "Food/Dietary requirements: Allergies to cream cheese and honey" at bounding box center [496, 168] width 150 height 7
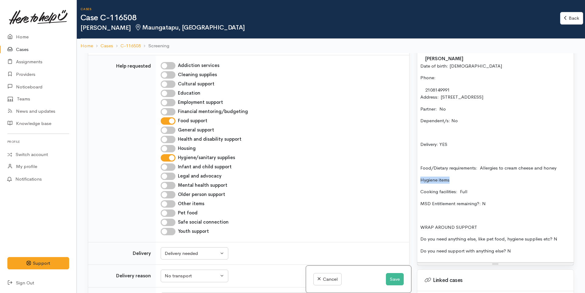
drag, startPoint x: 455, startPoint y: 187, endPoint x: 418, endPoint y: 188, distance: 36.9
click at [418, 188] on div "Bronwyn has just moved into a new home needing help to get on her feet please. …" at bounding box center [496, 136] width 157 height 253
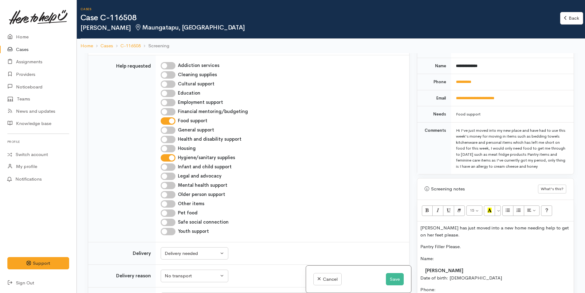
scroll to position [277, 0]
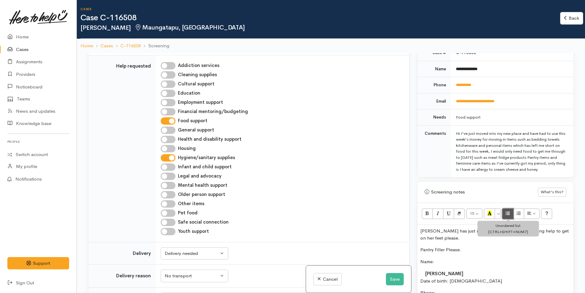
click at [508, 216] on icon "Unordered list (CTRL+SHIFT+NUM7)" at bounding box center [508, 213] width 4 height 5
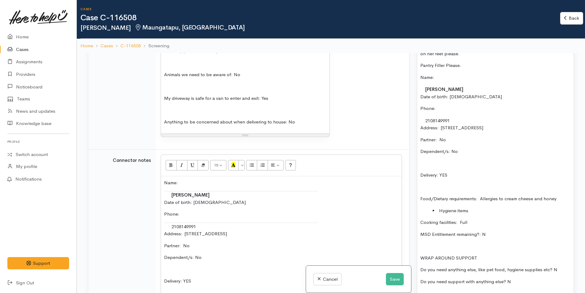
scroll to position [369, 0]
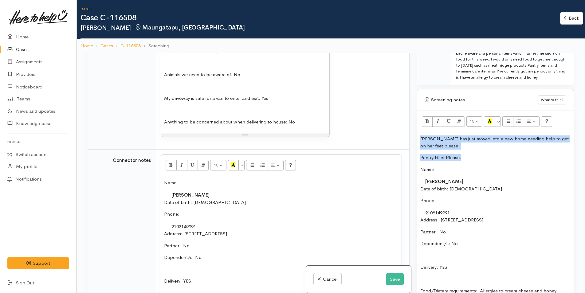
drag, startPoint x: 468, startPoint y: 165, endPoint x: 415, endPoint y: 147, distance: 55.7
click at [415, 147] on div "Warnings Add No warnings have been raised against this case Add Warning Title ●…" at bounding box center [496, 199] width 165 height 293
copy div "Bronwyn has just moved into a new home needing help to get on her feet please. …"
click at [392, 280] on button "Save" at bounding box center [395, 279] width 18 height 13
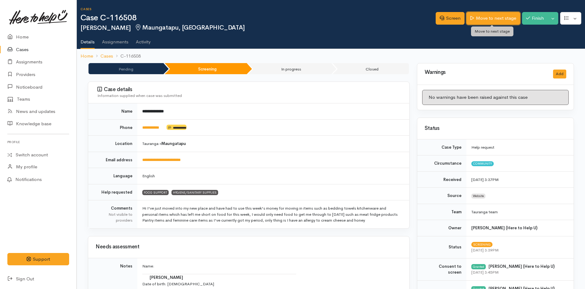
click at [488, 14] on link "Move to next stage" at bounding box center [494, 18] width 54 height 13
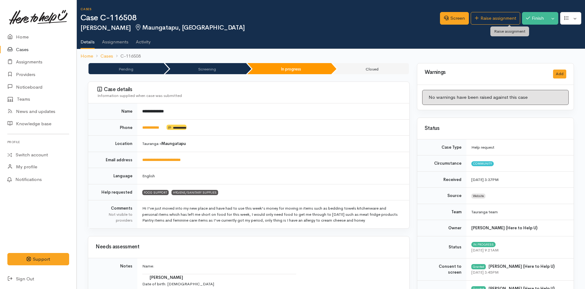
click at [491, 19] on link "Raise assignment" at bounding box center [496, 18] width 50 height 13
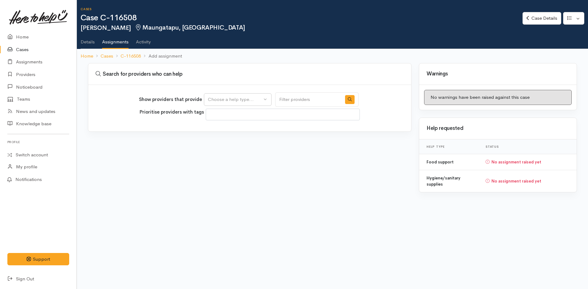
select select
click at [229, 100] on div "Choose a help type..." at bounding box center [235, 99] width 54 height 7
click at [229, 128] on span "Food support" at bounding box center [226, 128] width 29 height 7
select select "3"
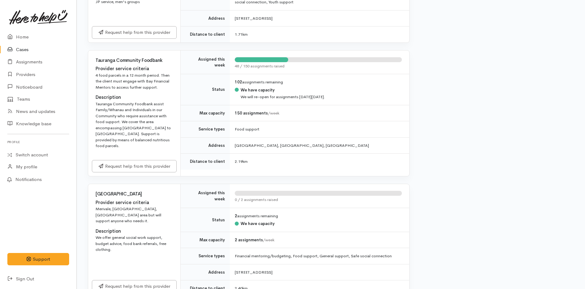
scroll to position [369, 0]
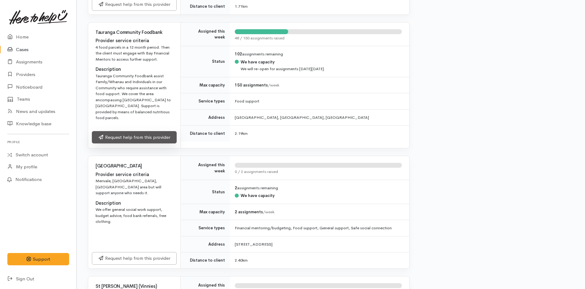
click at [134, 132] on link "Request help from this provider" at bounding box center [134, 137] width 85 height 13
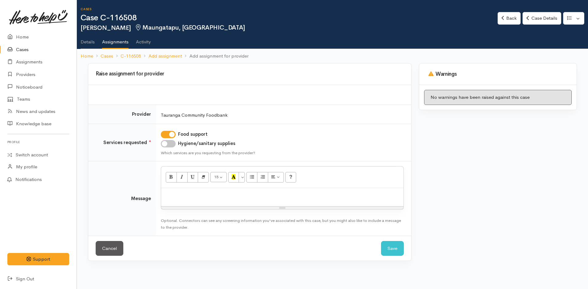
click at [171, 144] on input "Hygiene/sanitary supplies" at bounding box center [168, 143] width 15 height 7
checkbox input "true"
click at [189, 200] on div at bounding box center [282, 197] width 242 height 18
paste div
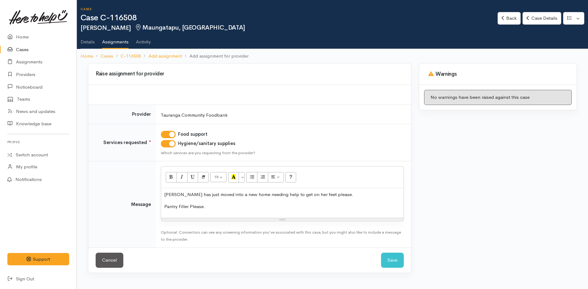
click at [251, 193] on p "[PERSON_NAME] has just moved into a new home needing help to get on her feet pl…" at bounding box center [282, 194] width 236 height 7
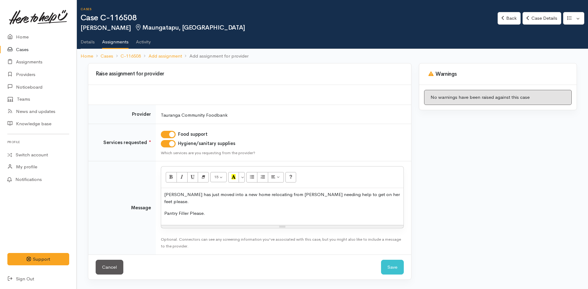
click at [220, 210] on p "Pantry Filler Please." at bounding box center [282, 213] width 236 height 7
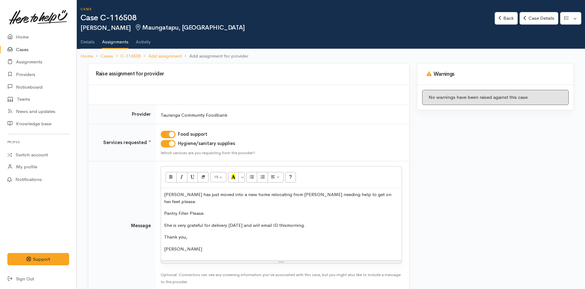
click at [294, 222] on p "She is very grateful for delivery [DATE] and will email ID thismorning." at bounding box center [281, 225] width 235 height 7
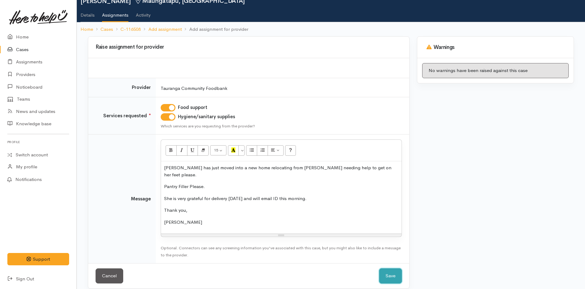
click at [398, 270] on button "Save" at bounding box center [390, 275] width 23 height 15
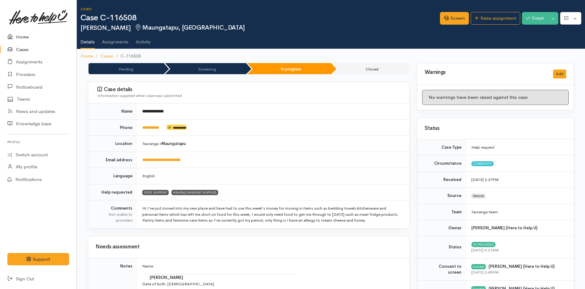
click at [24, 38] on link "Home" at bounding box center [38, 37] width 77 height 13
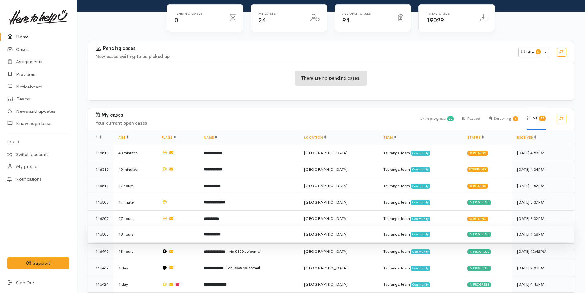
scroll to position [61, 0]
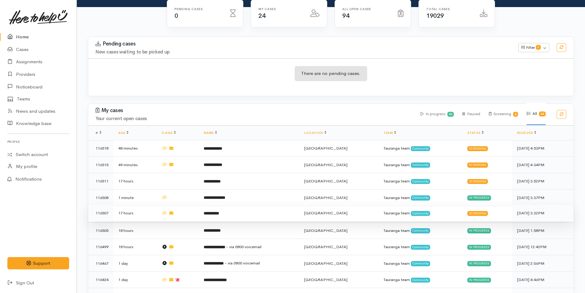
click at [237, 211] on td "**********" at bounding box center [249, 213] width 101 height 17
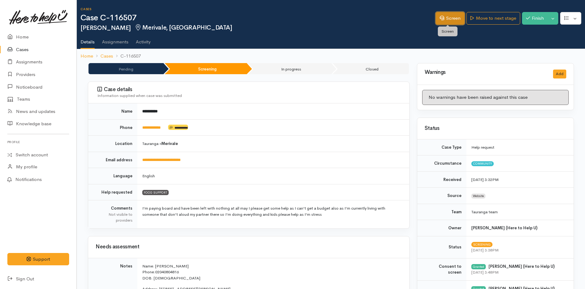
click at [453, 15] on link "Screen" at bounding box center [450, 18] width 29 height 13
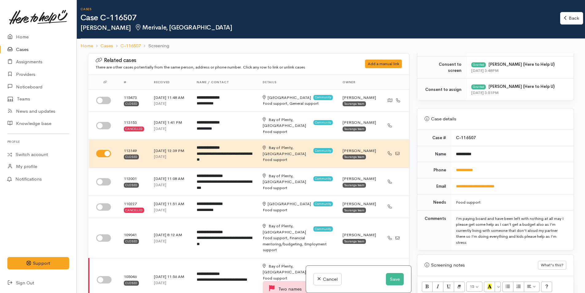
scroll to position [246, 0]
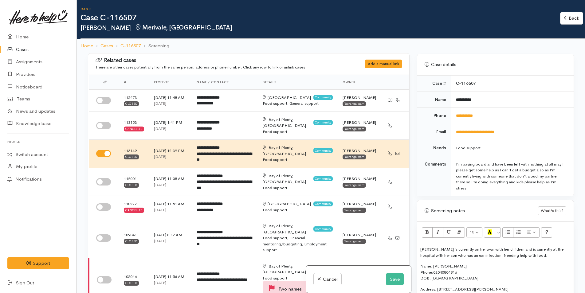
click at [421, 252] on p "[PERSON_NAME] is currently on her own with her children and is currently at the…" at bounding box center [496, 253] width 150 height 12
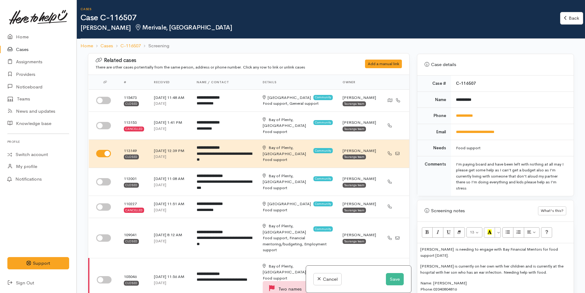
click at [560, 248] on p "Sam is needing to engage with Bay Financial Mentors for food support today." at bounding box center [496, 253] width 150 height 12
drag, startPoint x: 502, startPoint y: 261, endPoint x: 501, endPoint y: 258, distance: 3.7
click at [514, 256] on p "[PERSON_NAME] is needing to engage with Bay Financial Mentors for food support …" at bounding box center [496, 253] width 150 height 12
click at [516, 255] on p "Sam is needing to engage with Bay Financial Mentors for food support today. She…" at bounding box center [496, 253] width 150 height 12
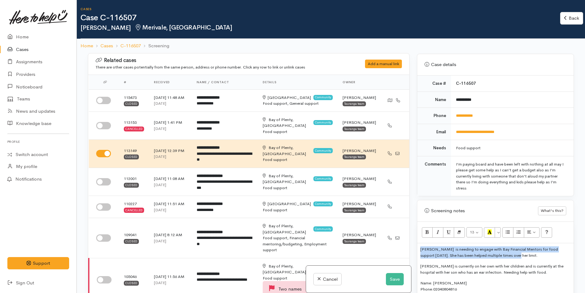
drag, startPoint x: 510, startPoint y: 254, endPoint x: 418, endPoint y: 247, distance: 92.2
copy p "[PERSON_NAME] is needing to engage with Bay Financial Mentors for food support …"
click at [394, 279] on button "Save" at bounding box center [395, 279] width 18 height 13
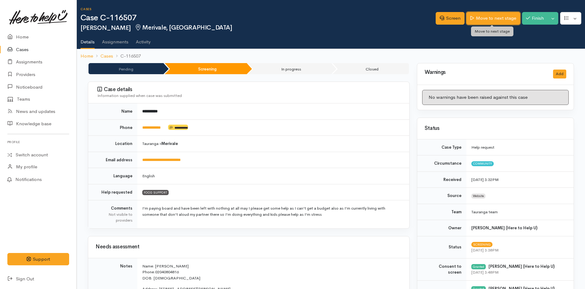
click at [502, 20] on link "Move to next stage" at bounding box center [494, 18] width 54 height 13
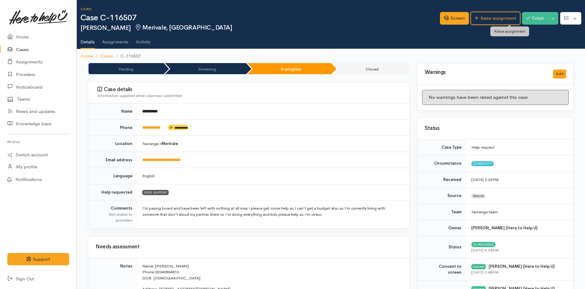
click at [502, 20] on link "Raise assignment" at bounding box center [496, 18] width 50 height 13
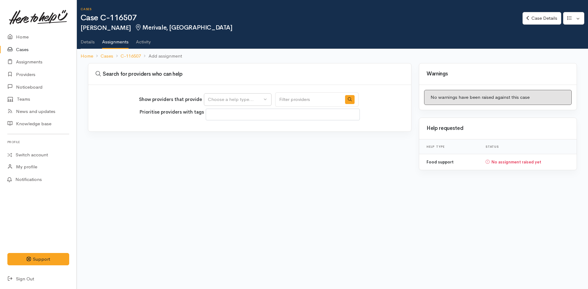
select select
click at [249, 100] on div "Choose a help type..." at bounding box center [235, 99] width 54 height 7
click at [227, 129] on span "Food support" at bounding box center [226, 128] width 29 height 7
select select "3"
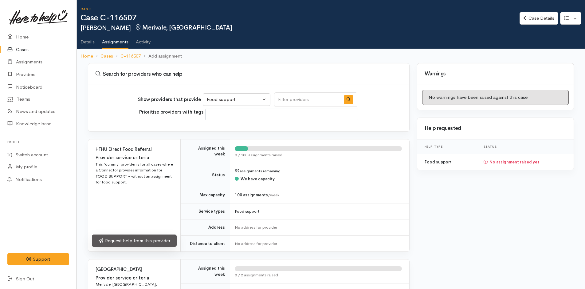
click at [152, 238] on link "Request help from this provider" at bounding box center [134, 240] width 85 height 13
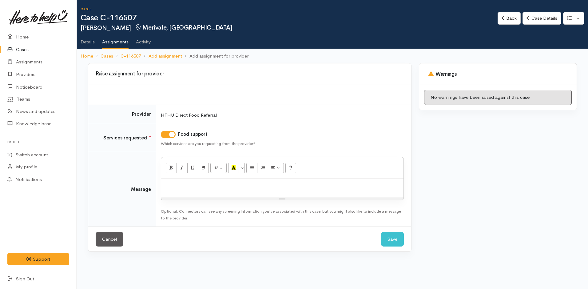
click at [196, 195] on div at bounding box center [282, 188] width 242 height 18
paste div
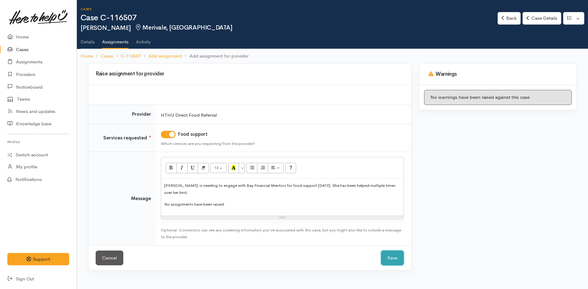
click at [397, 254] on button "Save" at bounding box center [392, 257] width 23 height 15
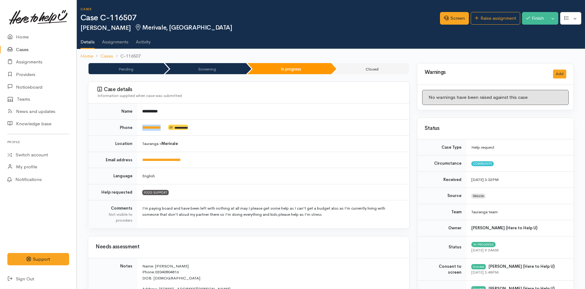
drag, startPoint x: 168, startPoint y: 130, endPoint x: 140, endPoint y: 129, distance: 28.6
click at [140, 129] on td "**********" at bounding box center [273, 127] width 272 height 16
copy td "**********"
click at [20, 35] on link "Home" at bounding box center [38, 37] width 77 height 13
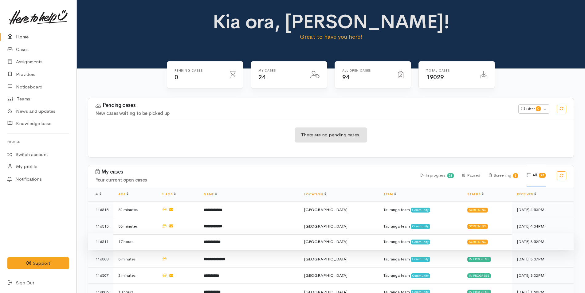
click at [232, 242] on td "**********" at bounding box center [249, 242] width 101 height 17
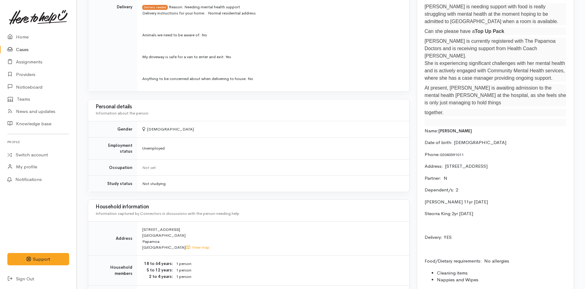
scroll to position [395, 0]
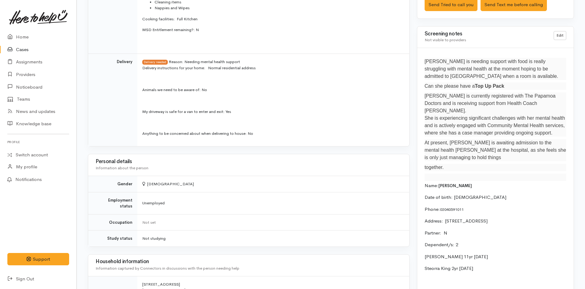
click at [425, 164] on p "together." at bounding box center [496, 167] width 142 height 7
click at [562, 34] on link "Edit" at bounding box center [560, 35] width 13 height 9
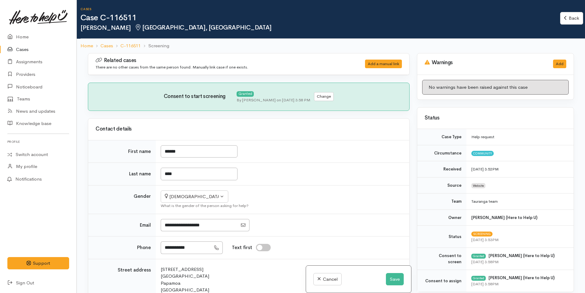
select select "4"
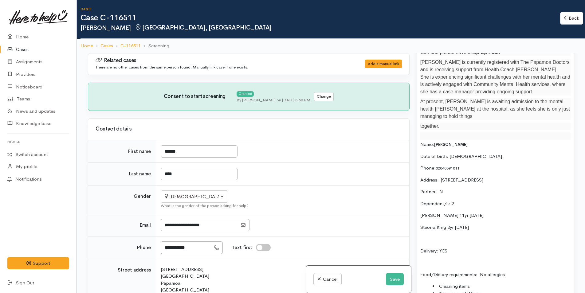
scroll to position [400, 0]
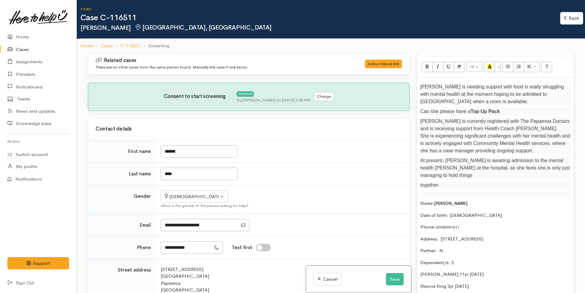
click at [421, 182] on p "together." at bounding box center [496, 185] width 150 height 7
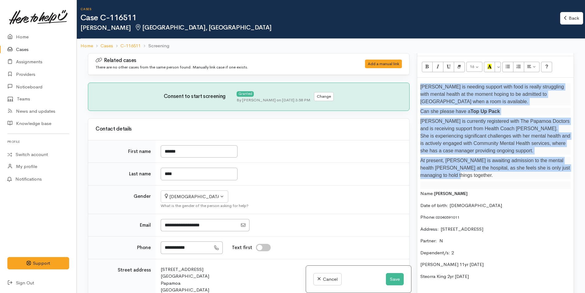
drag, startPoint x: 451, startPoint y: 175, endPoint x: 412, endPoint y: 86, distance: 97.2
click at [412, 86] on div "Related cases There are no other cases from the same person found. Manually lin…" at bounding box center [331, 199] width 494 height 293
copy div "Jackie is needing support with food is really struggling with mental health at …"
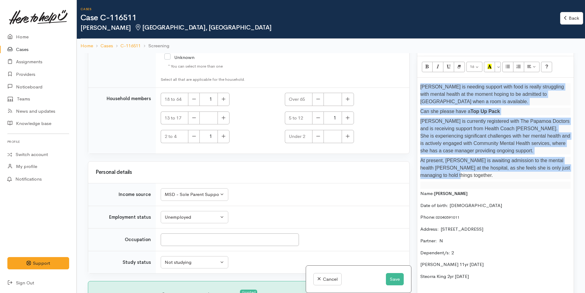
scroll to position [1335, 0]
click at [394, 279] on button "Save" at bounding box center [395, 279] width 18 height 13
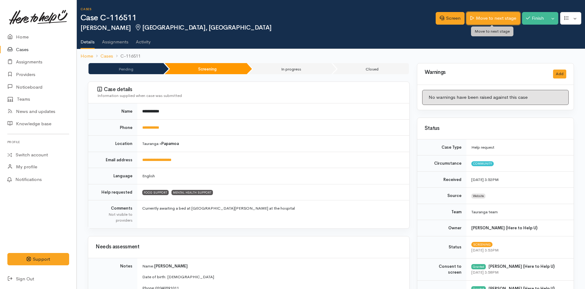
click at [505, 19] on link "Move to next stage" at bounding box center [494, 18] width 54 height 13
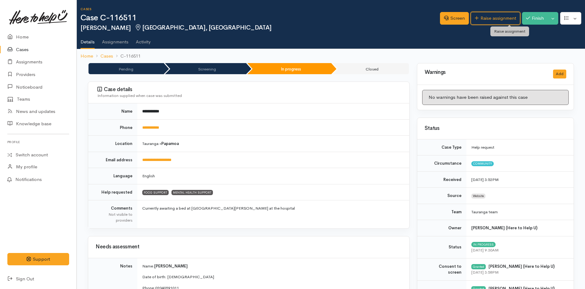
click at [502, 20] on link "Raise assignment" at bounding box center [496, 18] width 50 height 13
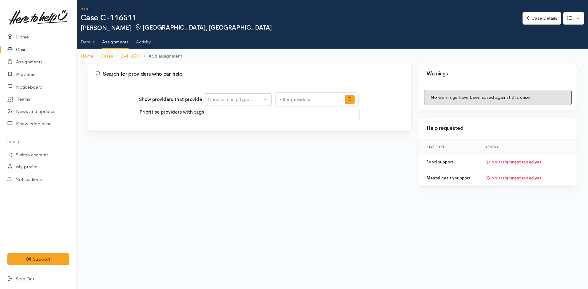
select select
click at [231, 100] on div "Choose a help type..." at bounding box center [235, 99] width 54 height 7
click at [232, 136] on span "Mental health support" at bounding box center [235, 138] width 47 height 7
select select "5"
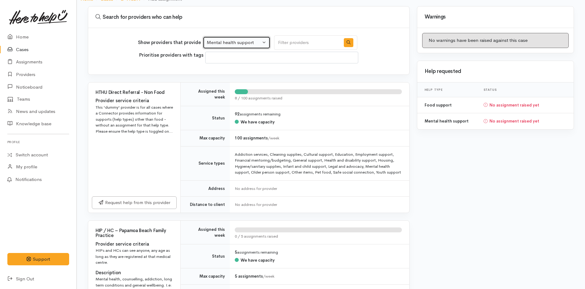
scroll to position [61, 0]
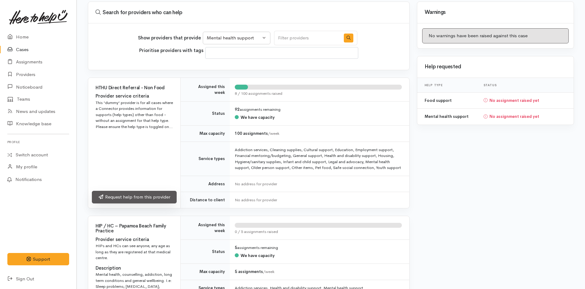
click at [160, 196] on link "Request help from this provider" at bounding box center [134, 197] width 85 height 13
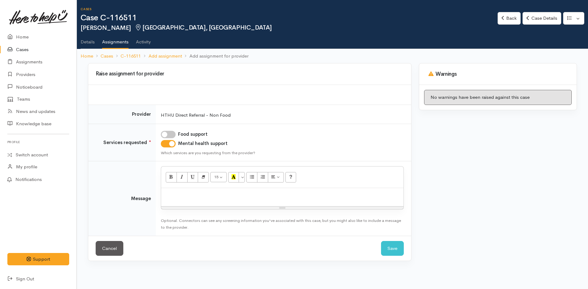
click at [189, 198] on div at bounding box center [282, 197] width 242 height 18
paste div
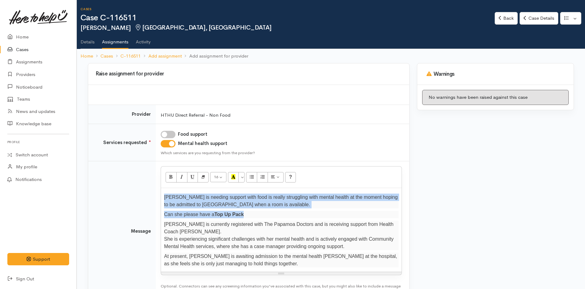
drag, startPoint x: 246, startPoint y: 215, endPoint x: 158, endPoint y: 196, distance: 90.3
click at [158, 196] on td "16 8 9 10 11 12 14 18 24 36 Background Color Transparent Select #ffff00 Text Co…" at bounding box center [283, 231] width 254 height 140
copy div "Jackie is needing support with food is really struggling with mental health at …"
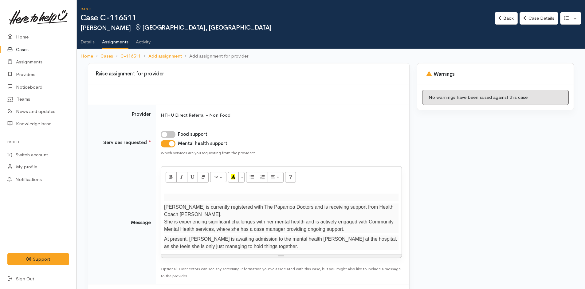
click at [163, 207] on div "Jackie is currently registered with The Papamoa Doctors and is receiving suppor…" at bounding box center [281, 221] width 241 height 66
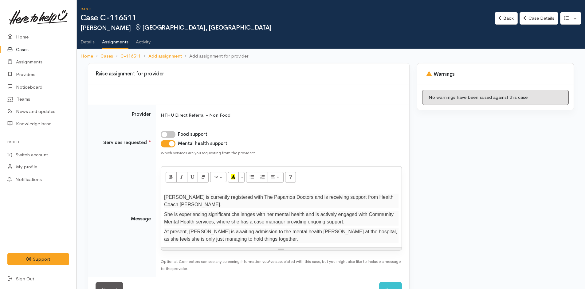
click at [293, 235] on p "At present, Jackie is awaiting admission to the mental health ward at the hospi…" at bounding box center [281, 235] width 235 height 15
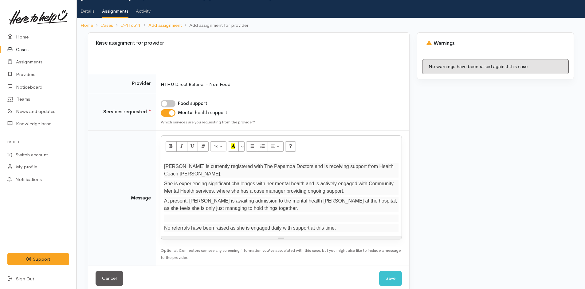
scroll to position [33, 0]
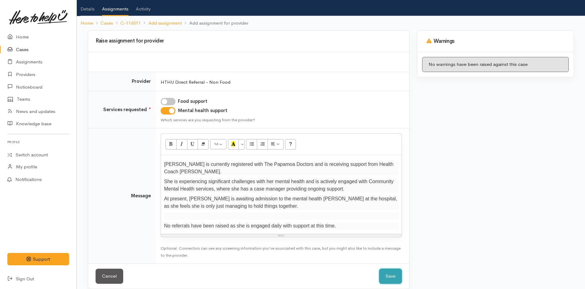
click at [395, 270] on button "Save" at bounding box center [390, 275] width 23 height 15
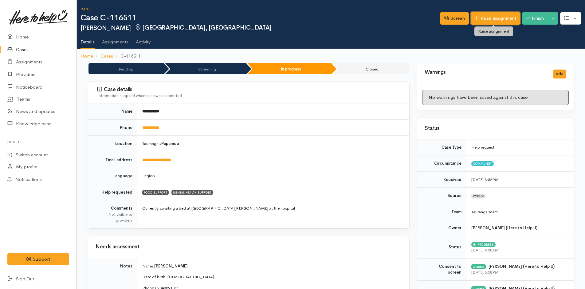
click at [497, 16] on link "Raise assignment" at bounding box center [496, 18] width 50 height 13
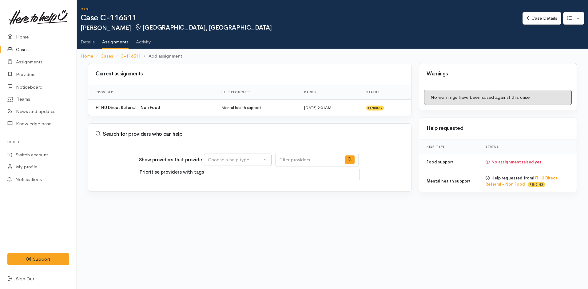
select select
click at [215, 160] on div "Choose a help type..." at bounding box center [235, 159] width 54 height 7
click at [237, 188] on span "Food support" at bounding box center [226, 188] width 29 height 7
select select "3"
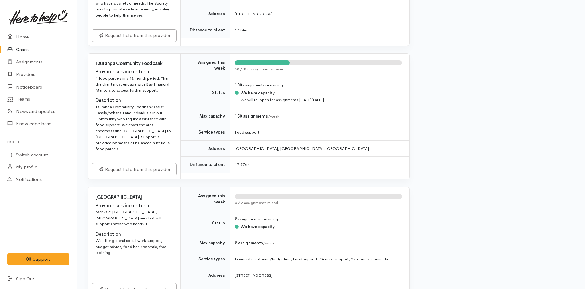
scroll to position [922, 0]
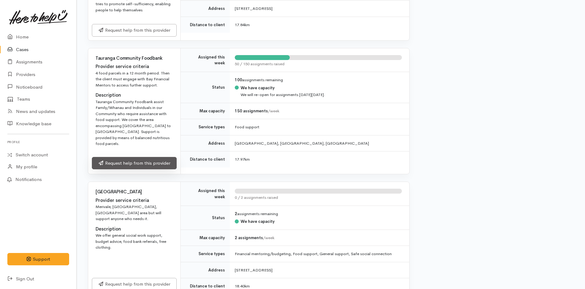
click at [152, 165] on link "Request help from this provider" at bounding box center [134, 163] width 85 height 13
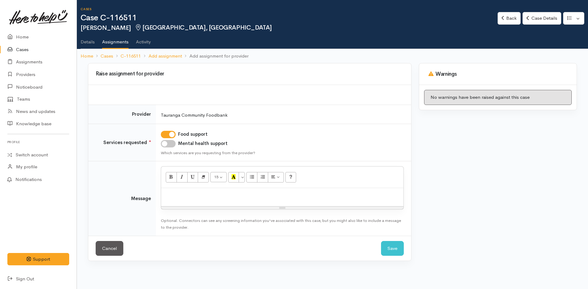
click at [180, 195] on p at bounding box center [282, 194] width 236 height 7
paste div
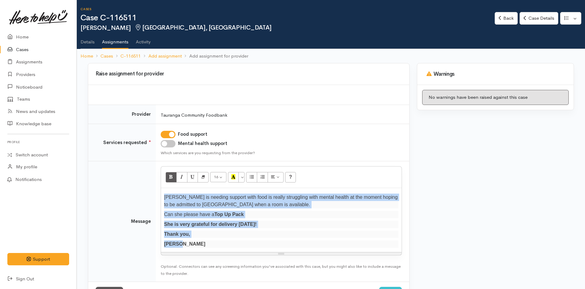
drag, startPoint x: 187, startPoint y: 247, endPoint x: 157, endPoint y: 194, distance: 61.4
click at [157, 194] on td "16 8 9 10 11 12 14 18 24 36 Background Color Transparent Select #ffff00 Text Co…" at bounding box center [283, 221] width 254 height 121
click at [205, 177] on icon "Remove Font Style (CTRL+\\)" at bounding box center [203, 176] width 4 height 5
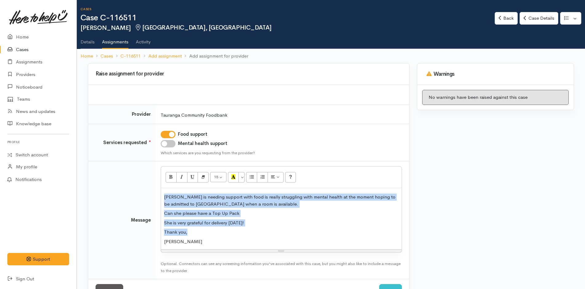
click at [305, 216] on p "Can she please have a Top Up Pack" at bounding box center [281, 213] width 235 height 7
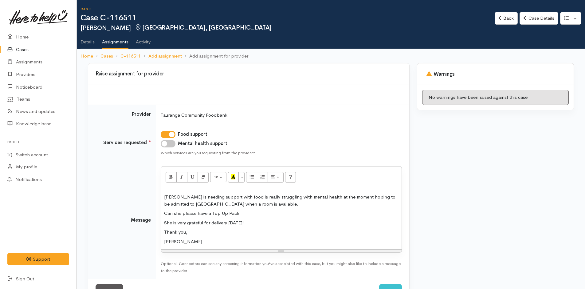
click at [489, 221] on div "Warnings No warnings have been raised against this case" at bounding box center [496, 187] width 165 height 248
drag, startPoint x: 240, startPoint y: 212, endPoint x: 212, endPoint y: 208, distance: 28.5
click at [212, 208] on div "Jackie is needing support with food is really struggling with mental health at …" at bounding box center [281, 218] width 241 height 61
drag, startPoint x: 167, startPoint y: 175, endPoint x: 180, endPoint y: 178, distance: 13.2
click at [168, 175] on button "Bold (CTRL+B)" at bounding box center [171, 177] width 11 height 10
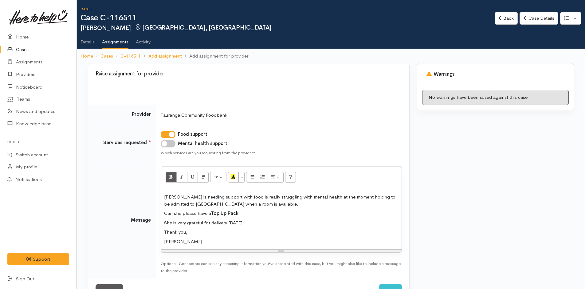
click at [469, 210] on div "Warnings No warnings have been raised against this case" at bounding box center [496, 187] width 165 height 248
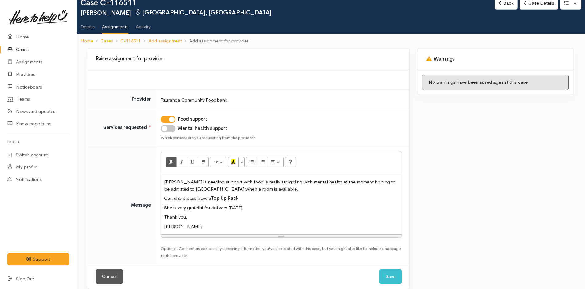
scroll to position [23, 0]
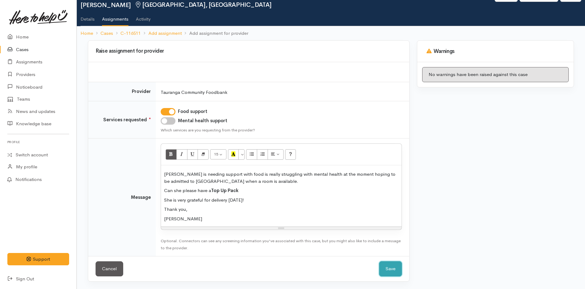
click at [394, 268] on button "Save" at bounding box center [390, 268] width 23 height 15
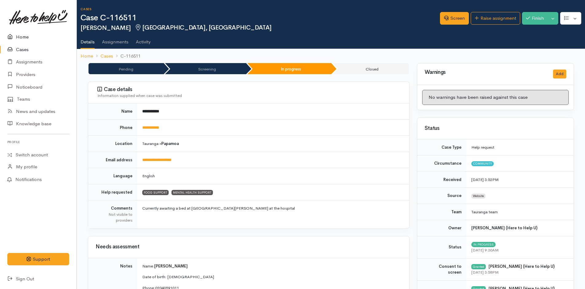
click at [23, 35] on link "Home" at bounding box center [38, 37] width 77 height 13
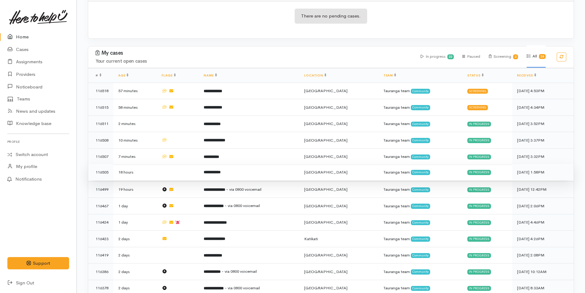
scroll to position [31, 0]
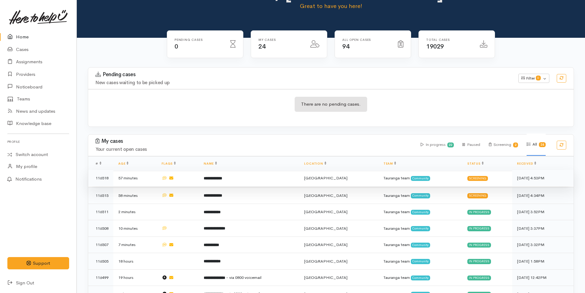
click at [222, 179] on b "**********" at bounding box center [213, 178] width 18 height 4
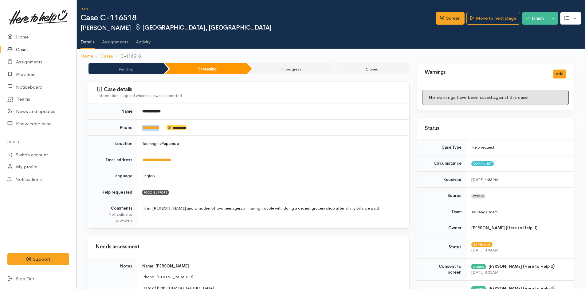
drag, startPoint x: 168, startPoint y: 130, endPoint x: 140, endPoint y: 130, distance: 28.3
click at [136, 132] on tr "**********" at bounding box center [248, 127] width 321 height 16
copy tr "**********"
click at [453, 17] on link "Screen" at bounding box center [450, 18] width 29 height 13
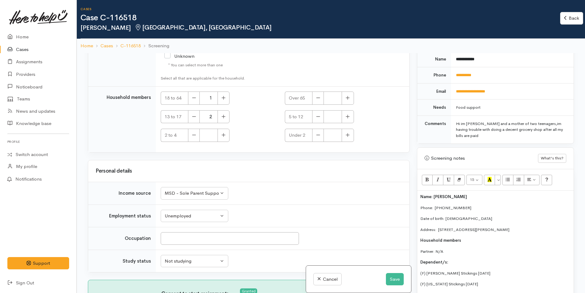
scroll to position [369, 0]
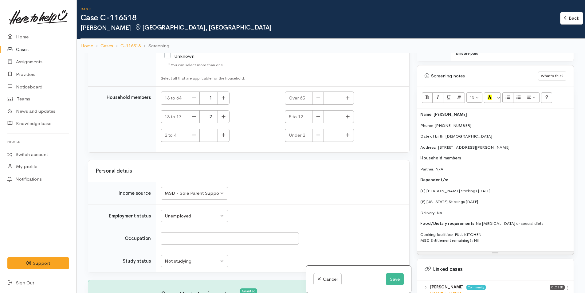
click at [421, 117] on span "Name: Bobby White" at bounding box center [444, 114] width 47 height 5
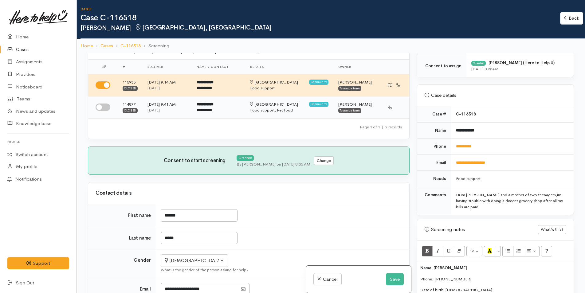
scroll to position [0, 0]
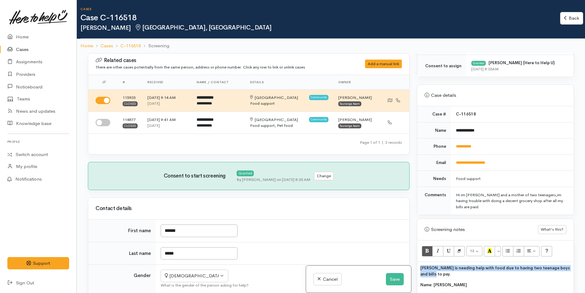
drag, startPoint x: 448, startPoint y: 273, endPoint x: 409, endPoint y: 267, distance: 40.2
click at [409, 267] on div "Related cases There are other cases potentially from the same person, address o…" at bounding box center [331, 199] width 494 height 293
copy span "Bobby is needing help with food due to having two teenage boys and bills to pay."
click at [399, 284] on button "Save" at bounding box center [395, 279] width 18 height 13
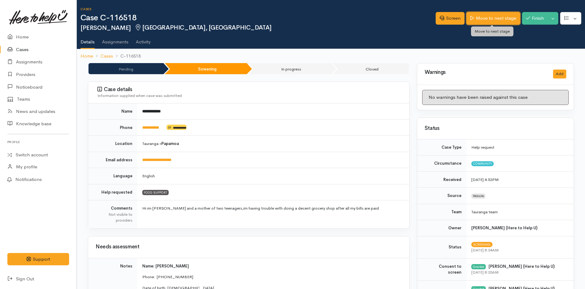
click at [494, 20] on link "Move to next stage" at bounding box center [494, 18] width 54 height 13
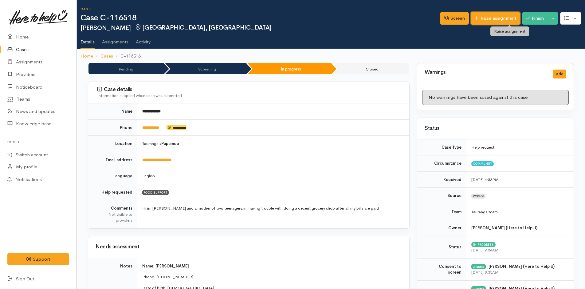
click at [494, 19] on link "Raise assignment" at bounding box center [496, 18] width 50 height 13
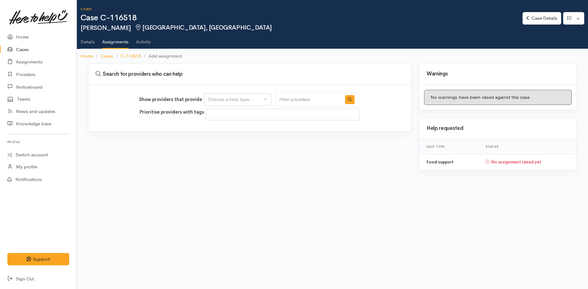
select select
click at [247, 101] on div "Choose a help type..." at bounding box center [235, 99] width 54 height 7
click at [238, 128] on span "Food support" at bounding box center [226, 128] width 29 height 7
select select "3"
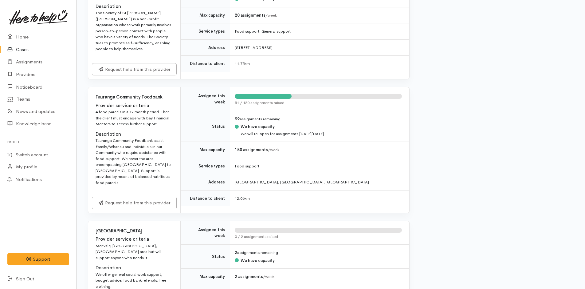
scroll to position [861, 0]
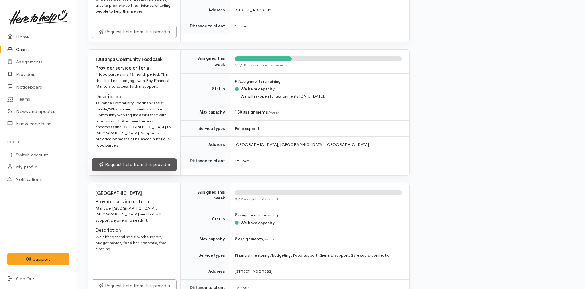
click at [169, 164] on link "Request help from this provider" at bounding box center [134, 164] width 85 height 13
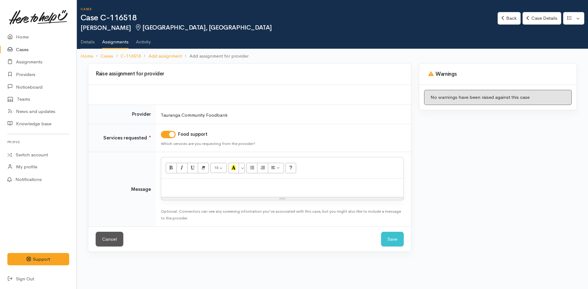
click at [183, 181] on div at bounding box center [282, 188] width 242 height 18
paste div
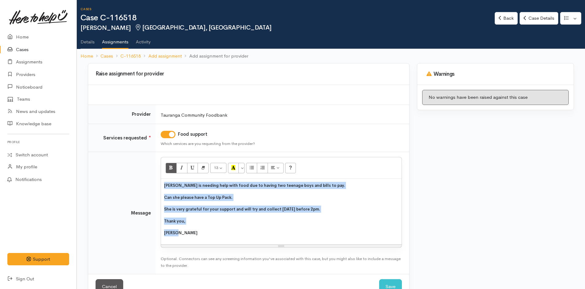
drag, startPoint x: 189, startPoint y: 238, endPoint x: 160, endPoint y: 182, distance: 63.3
click at [160, 182] on td "<p><span style="font-size: 13px; font-weight: 600;">[PERSON_NAME] is needing he…" at bounding box center [283, 213] width 254 height 122
click at [167, 168] on button "Bold (CTRL+B)" at bounding box center [171, 168] width 11 height 10
drag, startPoint x: 240, startPoint y: 202, endPoint x: 239, endPoint y: 198, distance: 4.2
click at [240, 202] on div "[PERSON_NAME] is needing help with food due to having two teenage boys and bill…" at bounding box center [281, 211] width 241 height 65
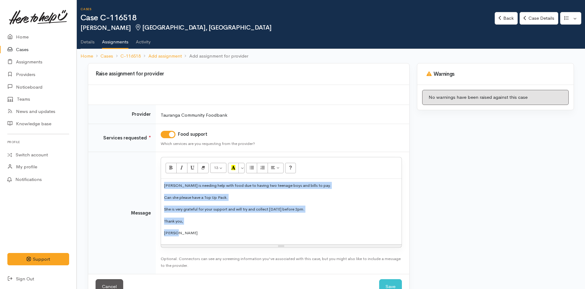
click at [235, 195] on p "Can she please have a Top Up Pack." at bounding box center [281, 197] width 235 height 7
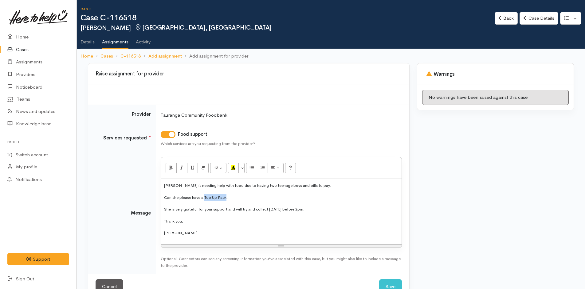
drag, startPoint x: 227, startPoint y: 198, endPoint x: 206, endPoint y: 195, distance: 21.4
click at [206, 195] on span "Can she please have a Top Up Pack." at bounding box center [196, 197] width 64 height 5
click at [171, 166] on icon "Bold (CTRL+B)" at bounding box center [171, 167] width 4 height 5
click at [523, 199] on div "Warnings No warnings have been raised against this case" at bounding box center [496, 184] width 165 height 243
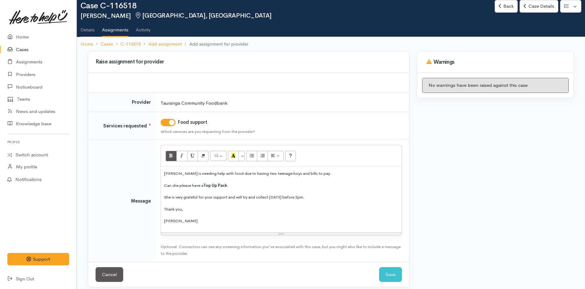
scroll to position [18, 0]
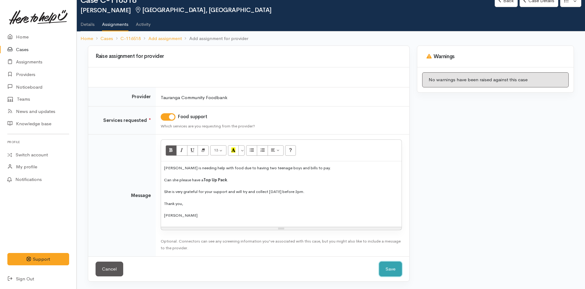
click at [390, 269] on button "Save" at bounding box center [390, 268] width 23 height 15
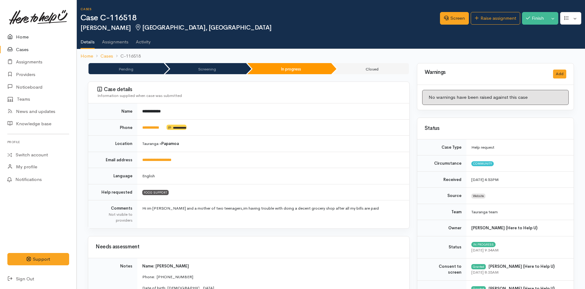
click at [20, 36] on link "Home" at bounding box center [38, 37] width 77 height 13
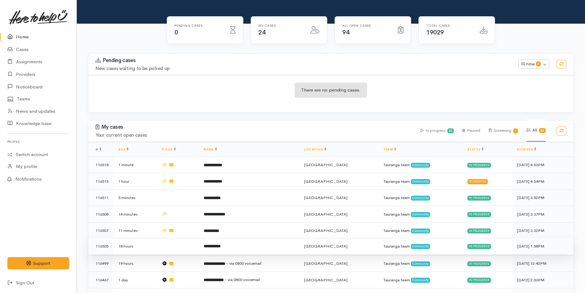
scroll to position [92, 0]
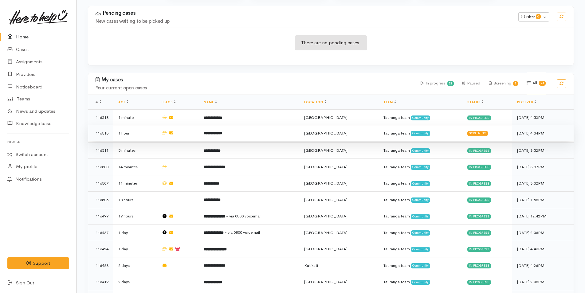
click at [237, 133] on td "**********" at bounding box center [249, 133] width 101 height 17
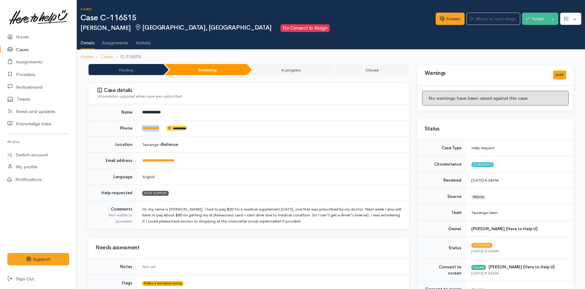
drag, startPoint x: 167, startPoint y: 124, endPoint x: 139, endPoint y: 125, distance: 28.3
click at [139, 125] on td "**********" at bounding box center [273, 128] width 272 height 16
copy td "**********"
click at [26, 37] on link "Home" at bounding box center [38, 37] width 77 height 13
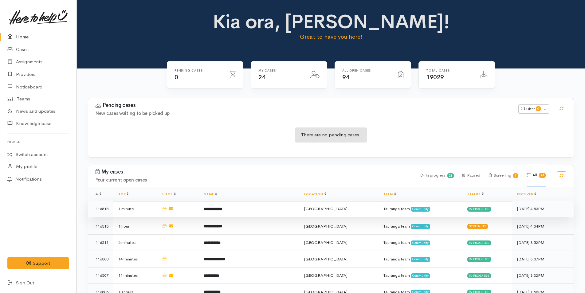
scroll to position [31, 0]
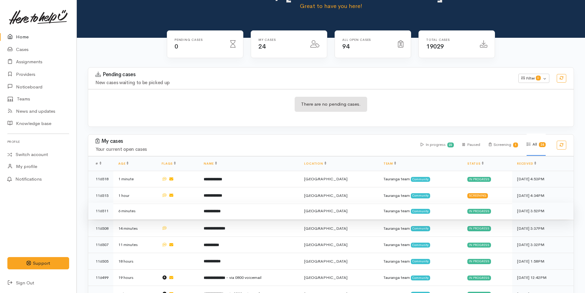
click at [221, 210] on b "**********" at bounding box center [212, 211] width 17 height 4
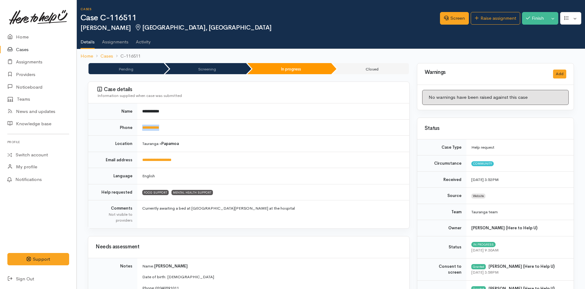
drag, startPoint x: 176, startPoint y: 129, endPoint x: 142, endPoint y: 128, distance: 34.5
click at [142, 128] on td "**********" at bounding box center [273, 127] width 272 height 16
copy link "**********"
click at [24, 36] on link "Home" at bounding box center [38, 37] width 77 height 13
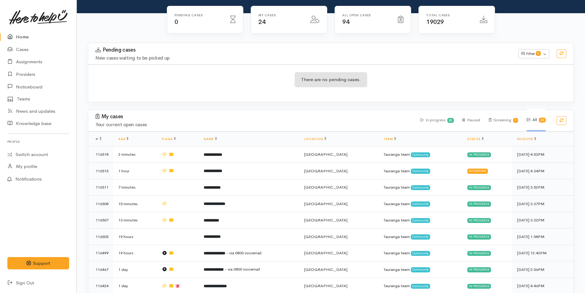
scroll to position [123, 0]
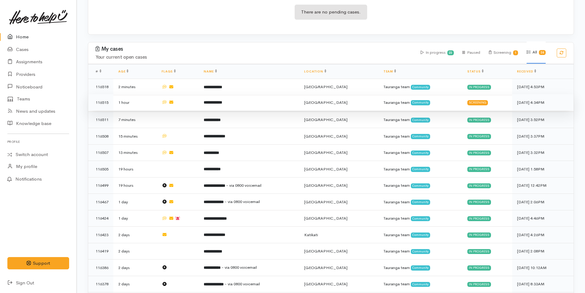
click at [239, 103] on td "**********" at bounding box center [249, 102] width 101 height 17
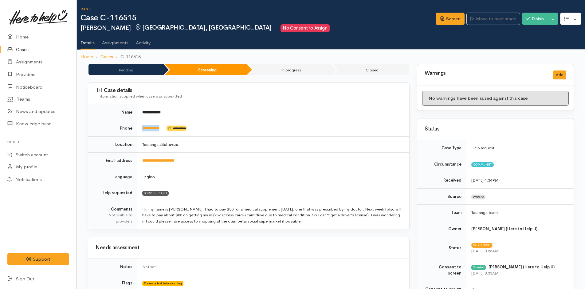
drag, startPoint x: 165, startPoint y: 129, endPoint x: 134, endPoint y: 131, distance: 30.9
click at [134, 131] on tr "**********" at bounding box center [248, 128] width 321 height 16
copy tr "**********"
click at [448, 20] on link "Screen" at bounding box center [450, 19] width 29 height 13
